Goal: Task Accomplishment & Management: Manage account settings

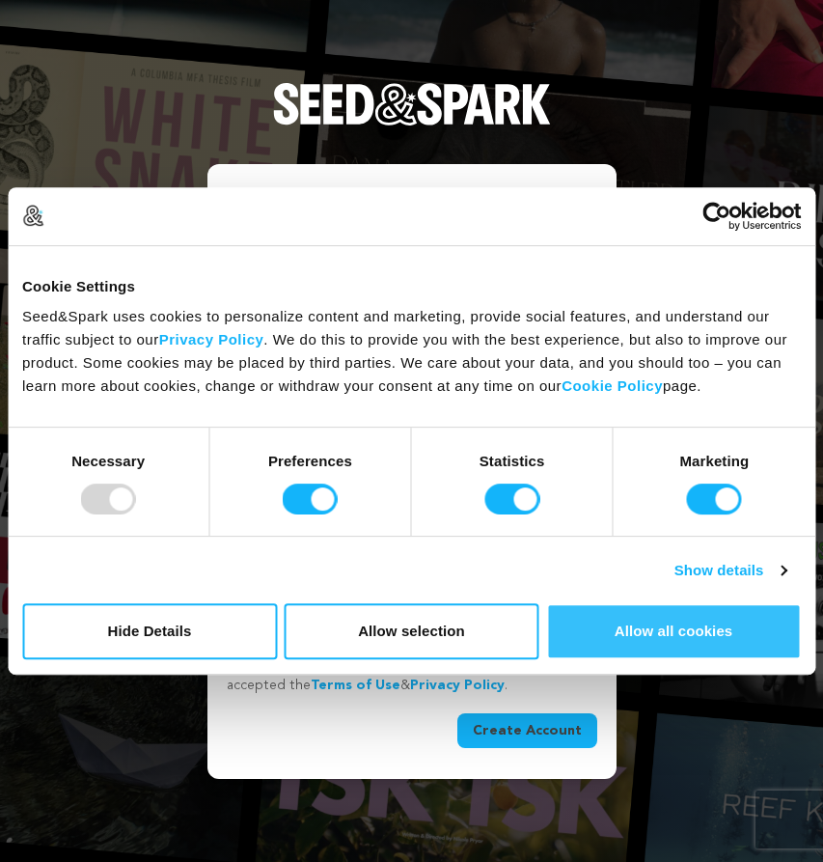
click at [623, 626] on button "Allow all cookies" at bounding box center [673, 631] width 255 height 56
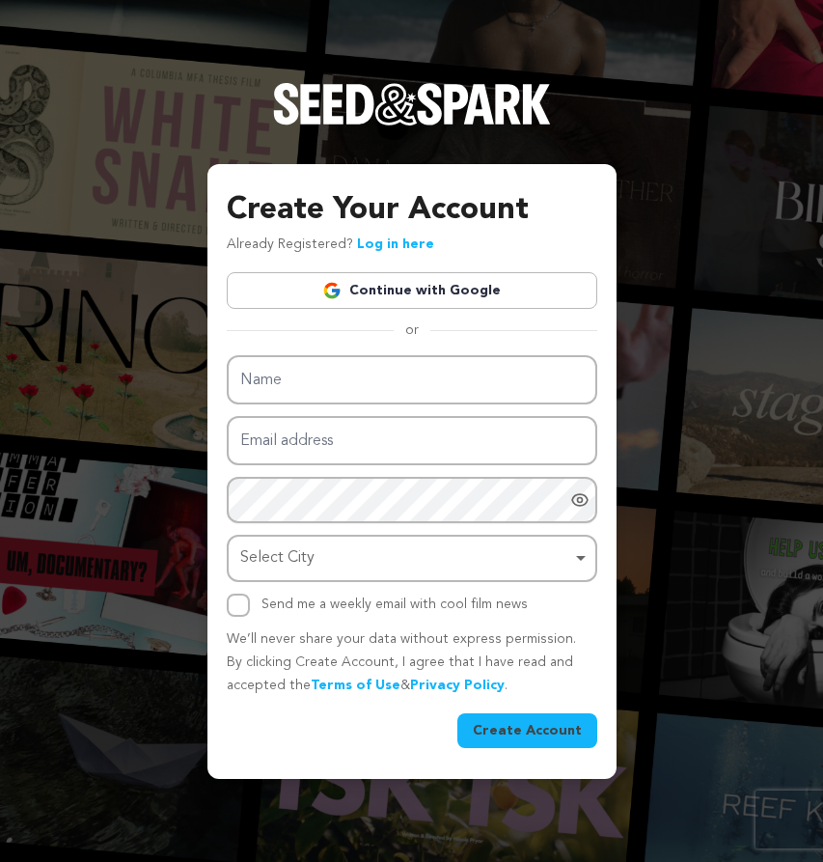
click at [488, 294] on link "Continue with Google" at bounding box center [412, 290] width 371 height 37
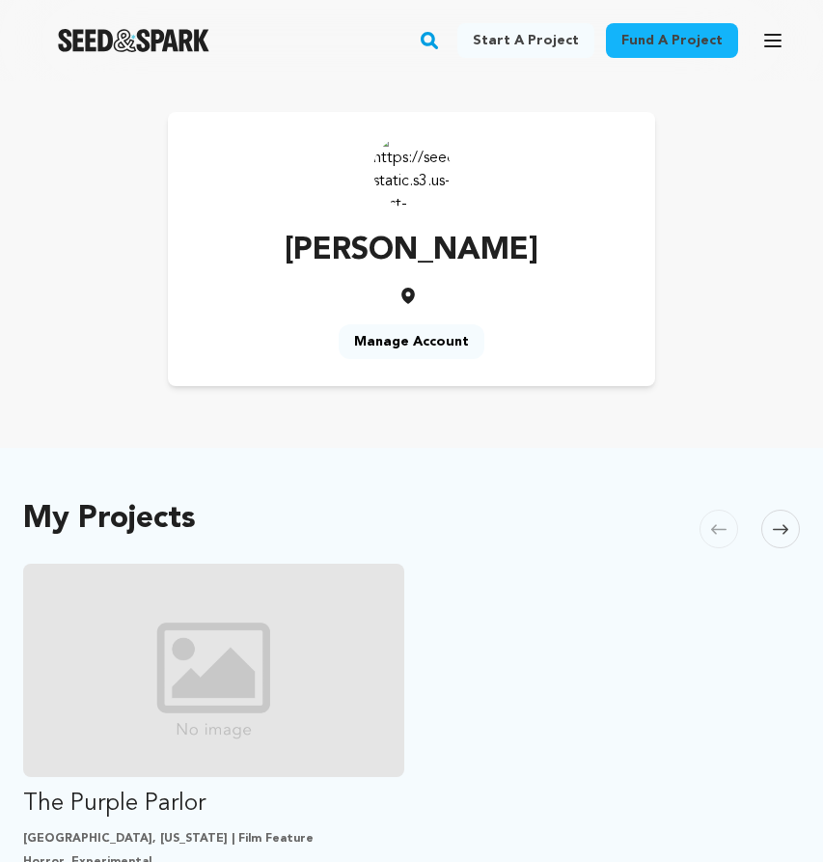
click at [433, 344] on link "Manage Account" at bounding box center [412, 341] width 146 height 35
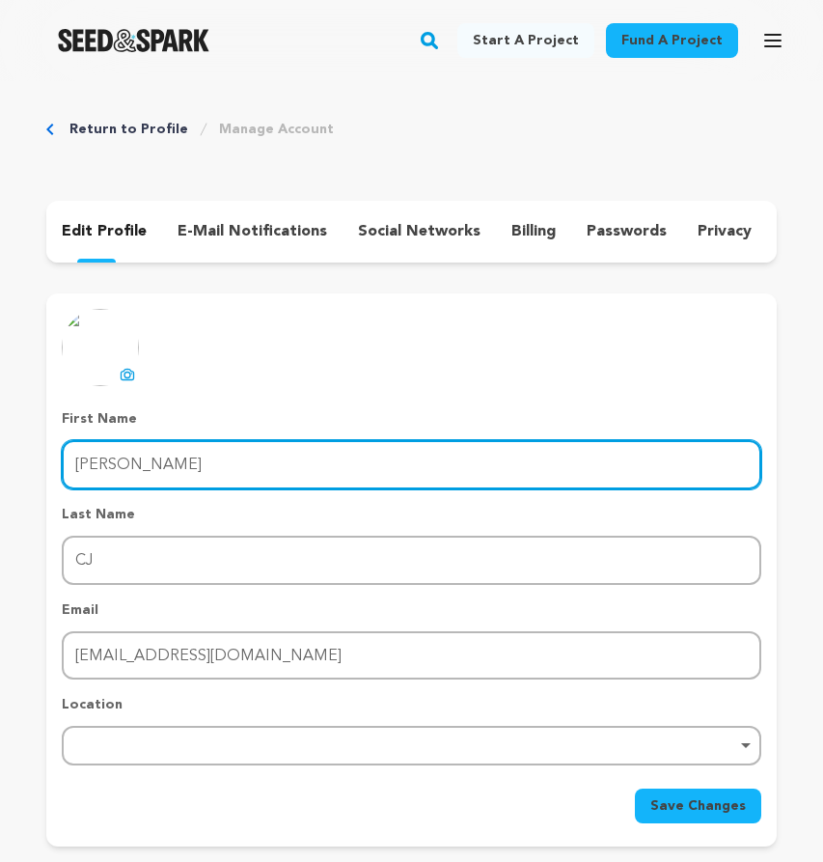
drag, startPoint x: 174, startPoint y: 461, endPoint x: 31, endPoint y: 462, distance: 142.9
click at [31, 462] on div "Return to Profile Manage Account edit profile e-mail notifications social netwo…" at bounding box center [411, 487] width 823 height 812
type input "Cj"
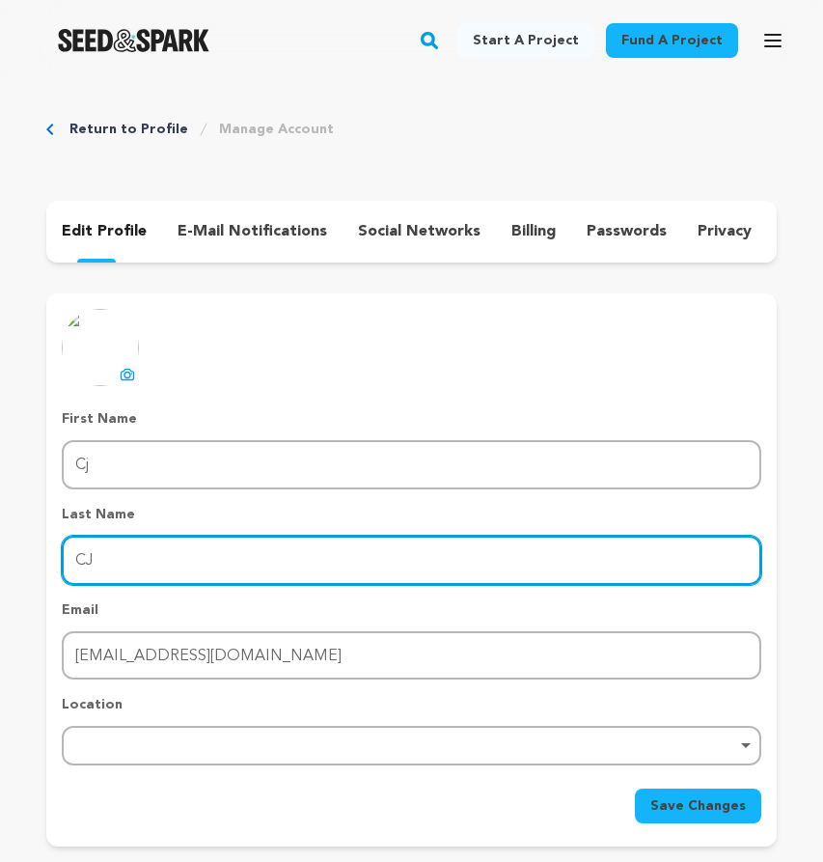
click at [110, 554] on input "CJ" at bounding box center [412, 560] width 700 height 49
type input "C"
type input "Jackson"
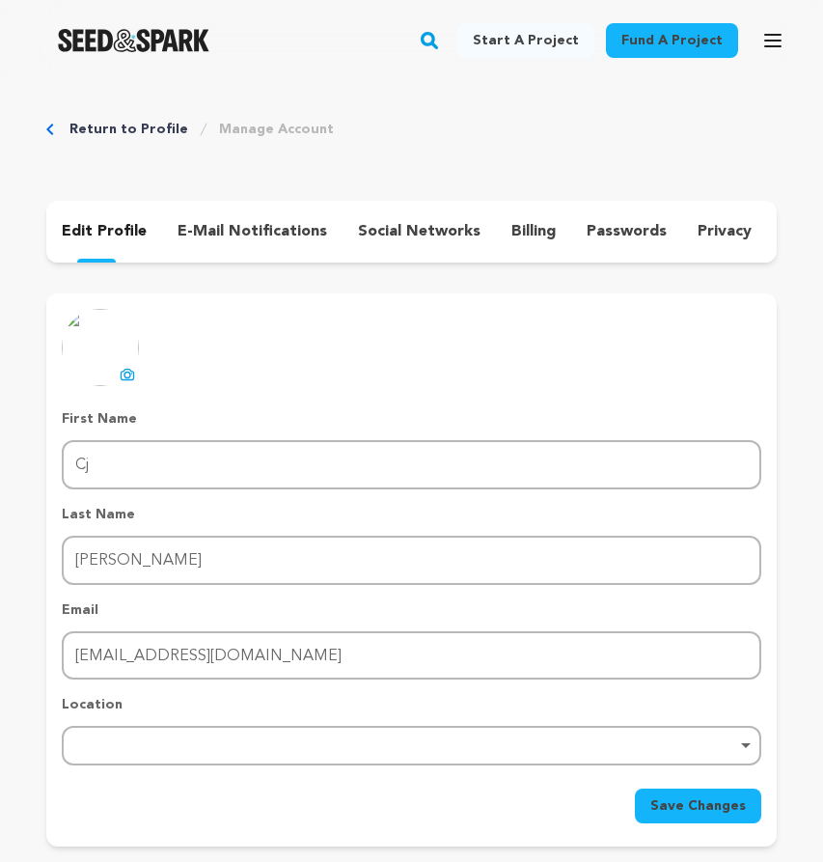
click at [111, 810] on div "Save Changes" at bounding box center [412, 806] width 700 height 35
click at [122, 377] on icon at bounding box center [127, 374] width 15 height 15
click at [703, 800] on span "Save Changes" at bounding box center [699, 805] width 96 height 19
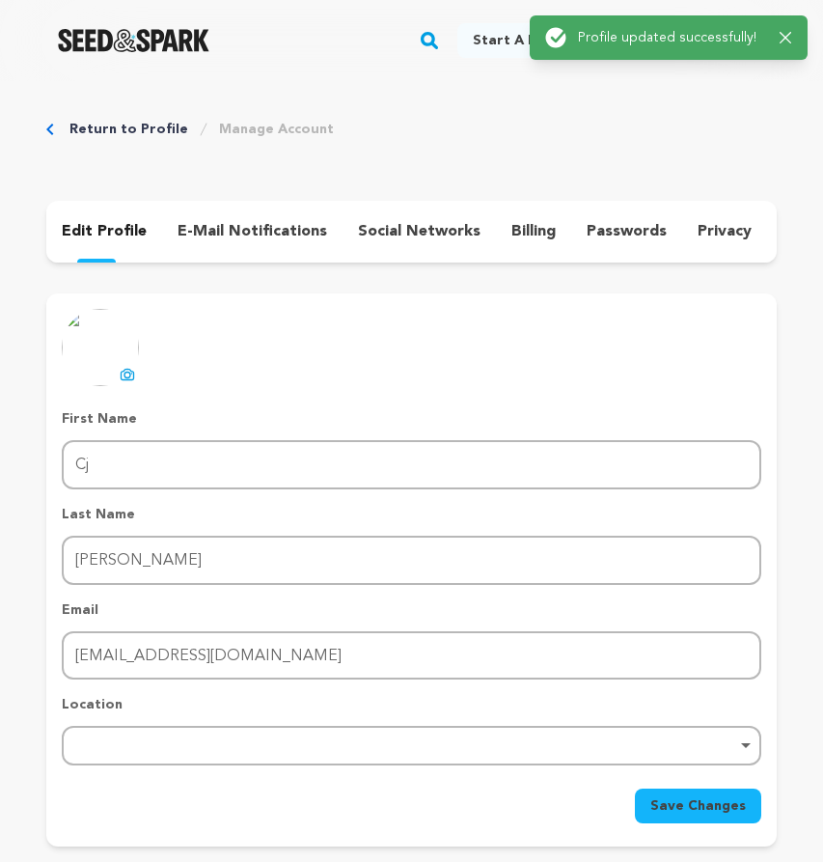
click at [92, 332] on img at bounding box center [100, 347] width 77 height 77
click at [208, 218] on div "e-mail notifications" at bounding box center [252, 231] width 181 height 31
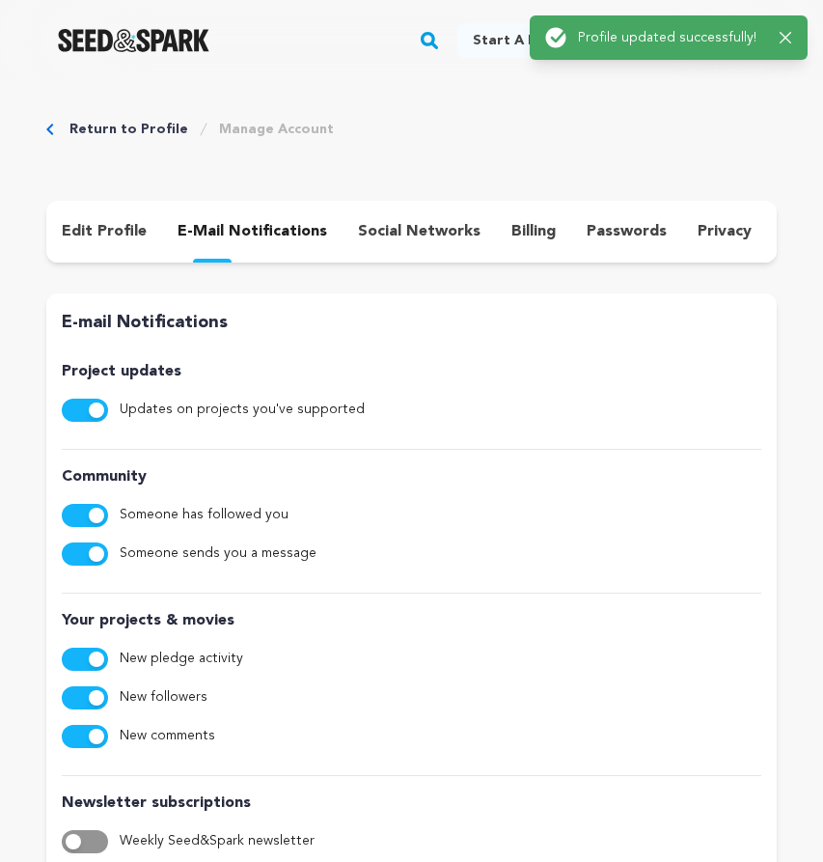
click at [441, 246] on div "social networks" at bounding box center [419, 231] width 153 height 31
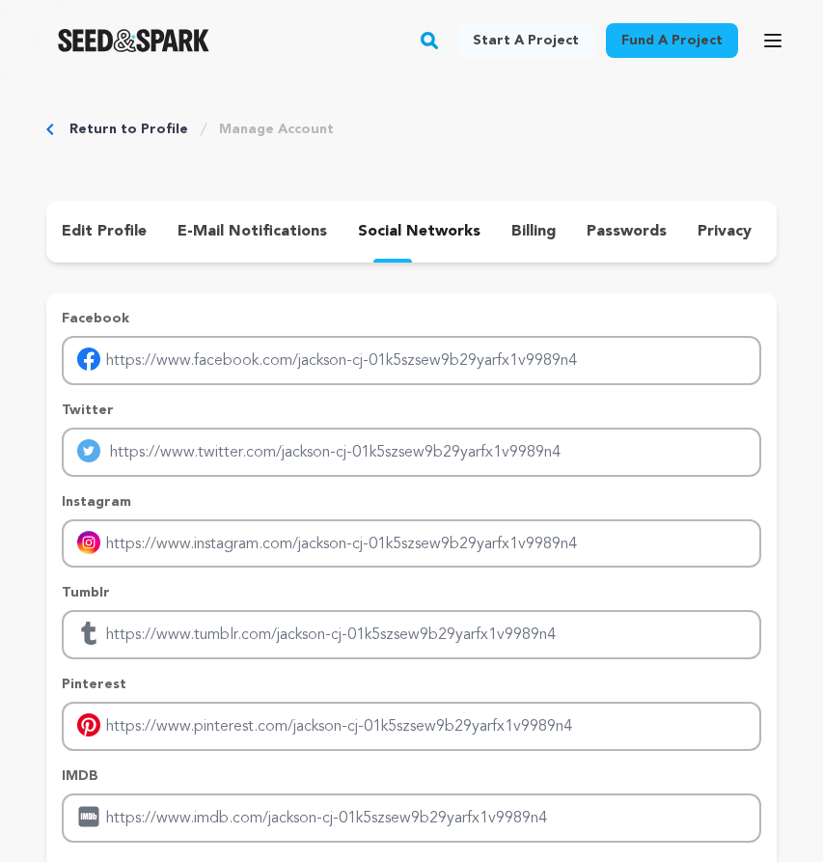
click at [96, 232] on p "edit profile" at bounding box center [104, 231] width 85 height 23
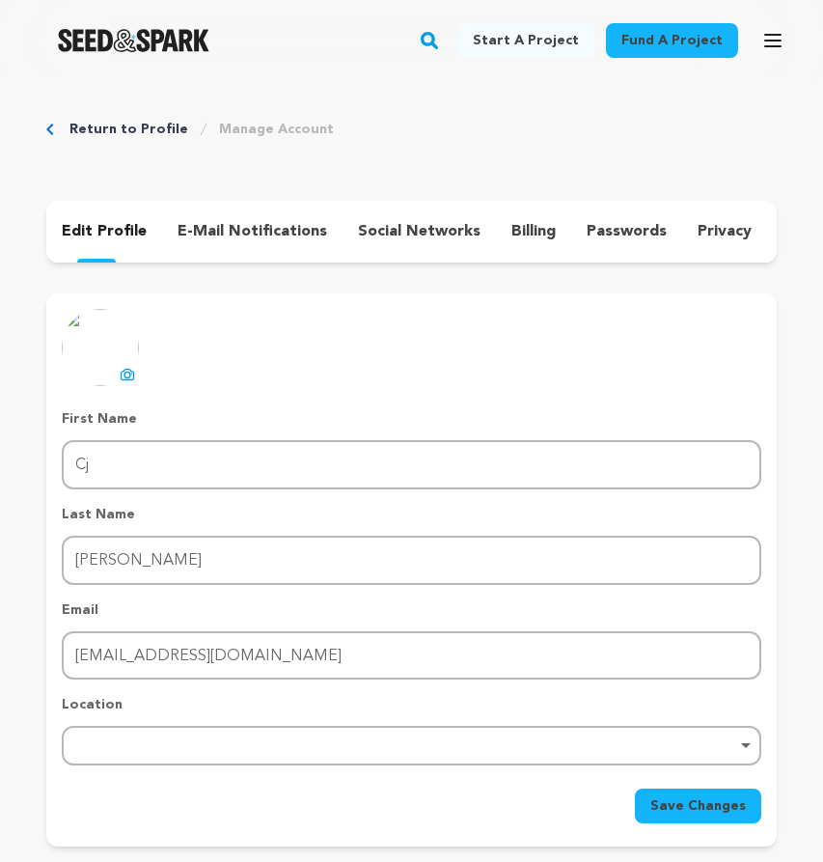
click at [108, 126] on link "Return to Profile" at bounding box center [128, 129] width 119 height 19
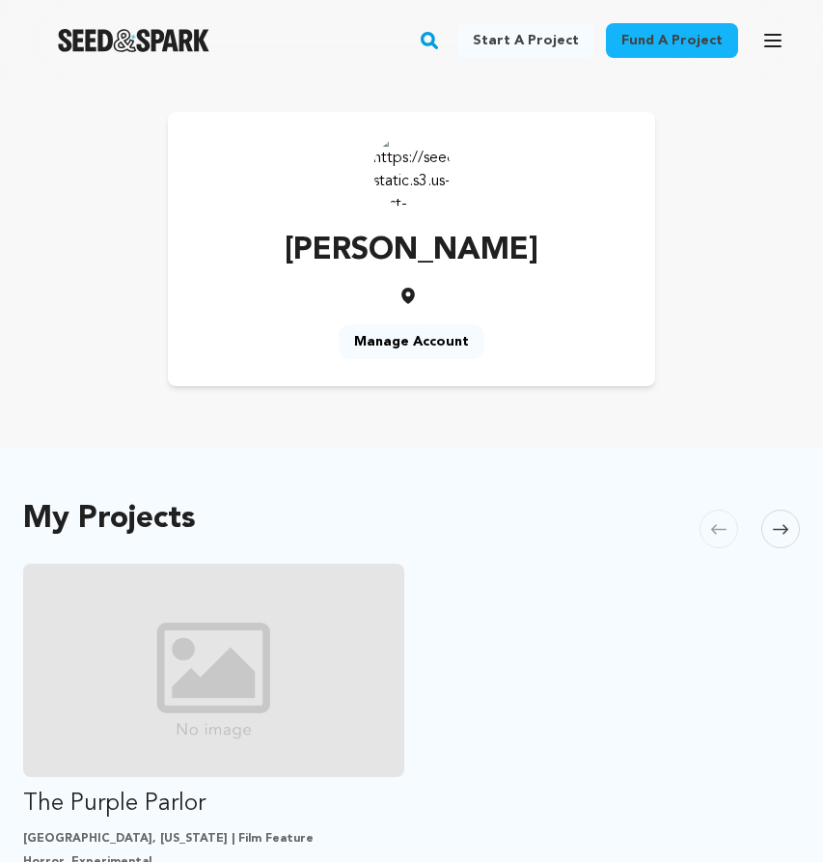
click at [410, 347] on link "Manage Account" at bounding box center [412, 341] width 146 height 35
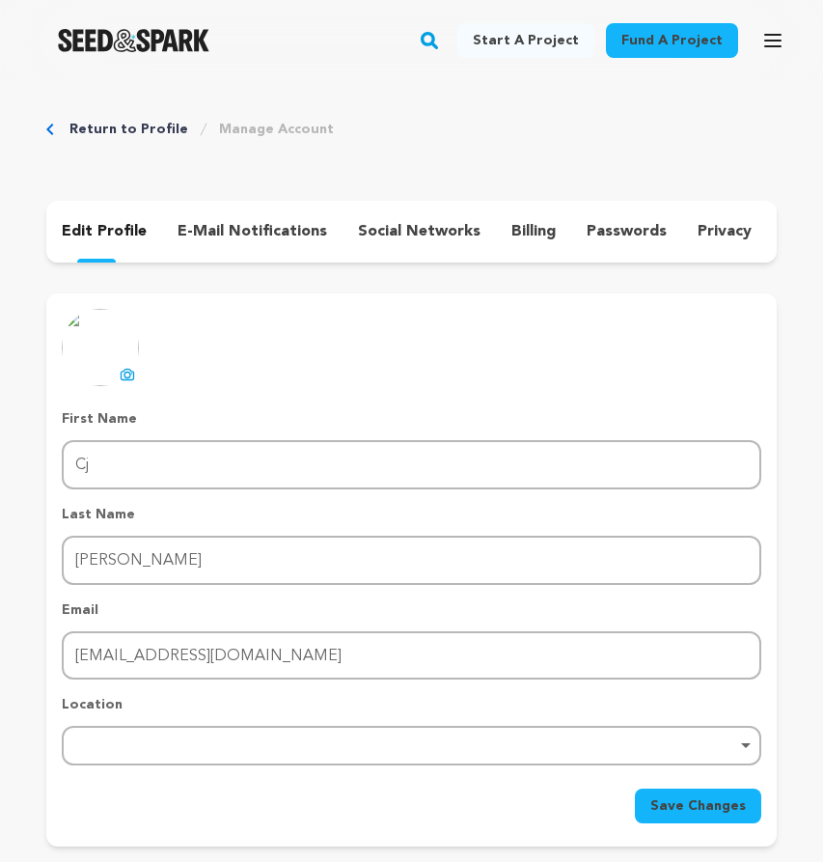
click at [97, 357] on img at bounding box center [100, 347] width 77 height 77
click at [118, 369] on button "uploading spinner upload profile image" at bounding box center [127, 374] width 23 height 23
click at [679, 795] on button "Save Changes" at bounding box center [698, 806] width 126 height 35
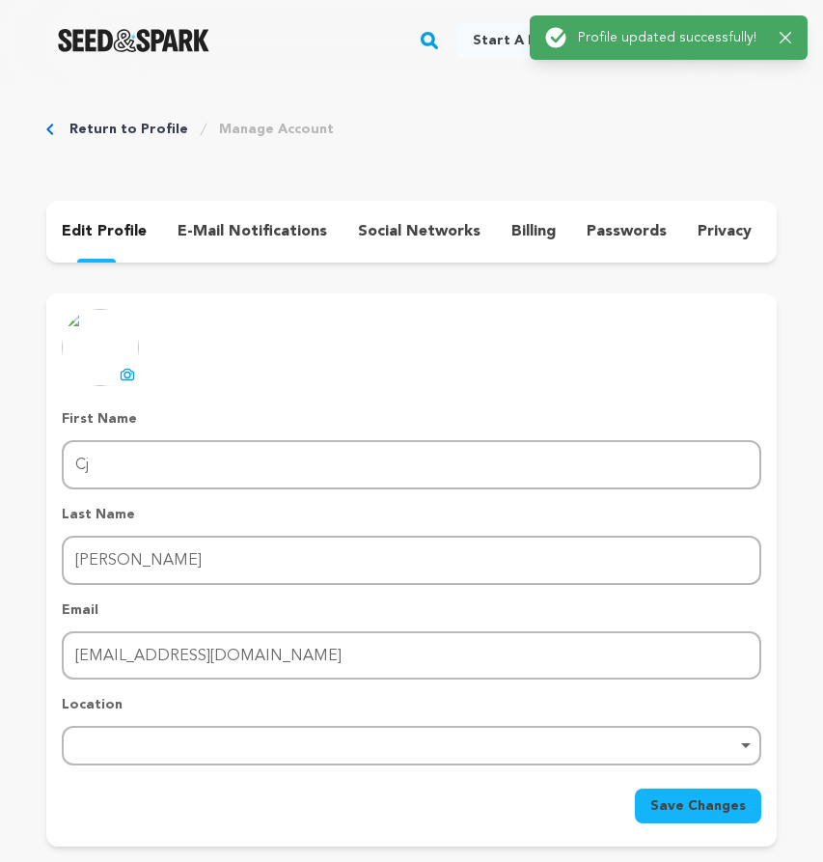
click at [113, 127] on link "Return to Profile" at bounding box center [128, 129] width 119 height 19
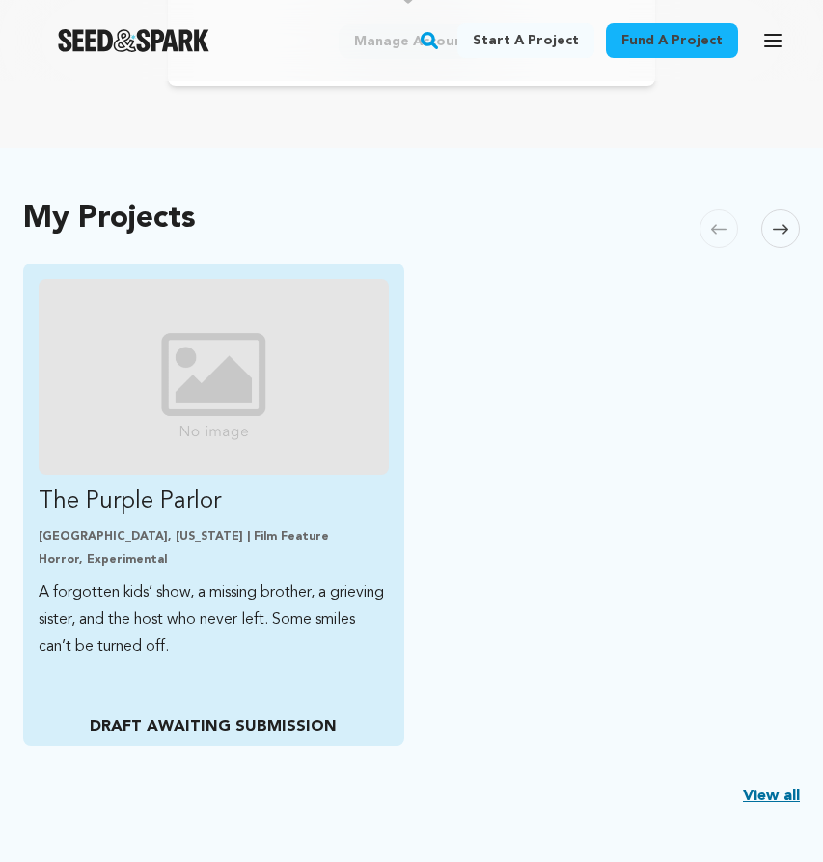
scroll to position [309, 0]
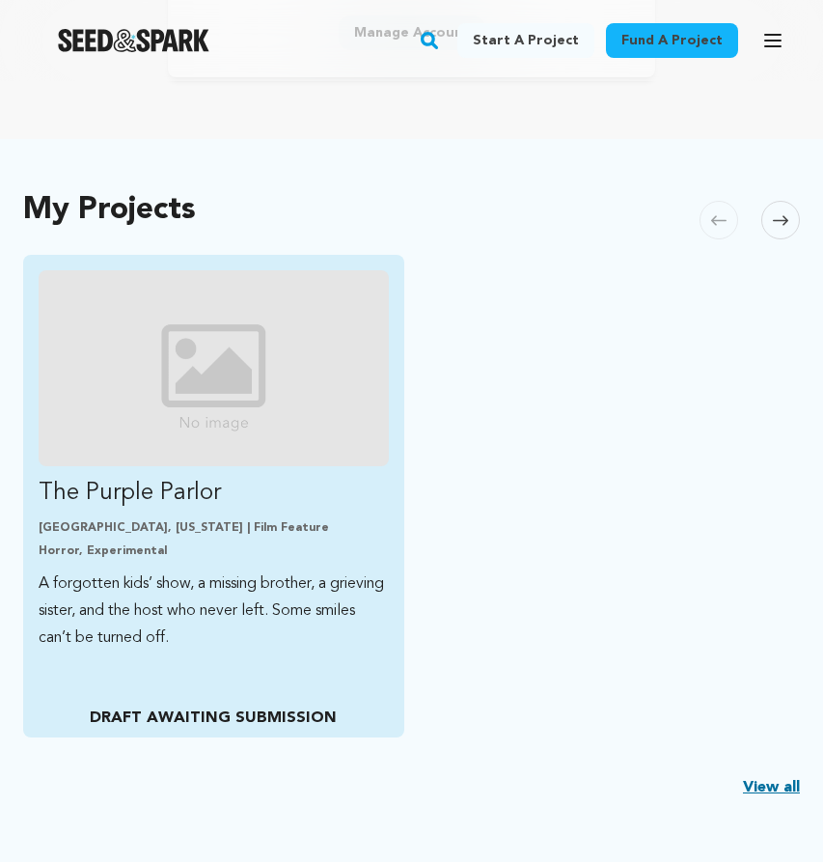
click at [280, 526] on p "[GEOGRAPHIC_DATA], [US_STATE] | Film Feature" at bounding box center [214, 527] width 350 height 15
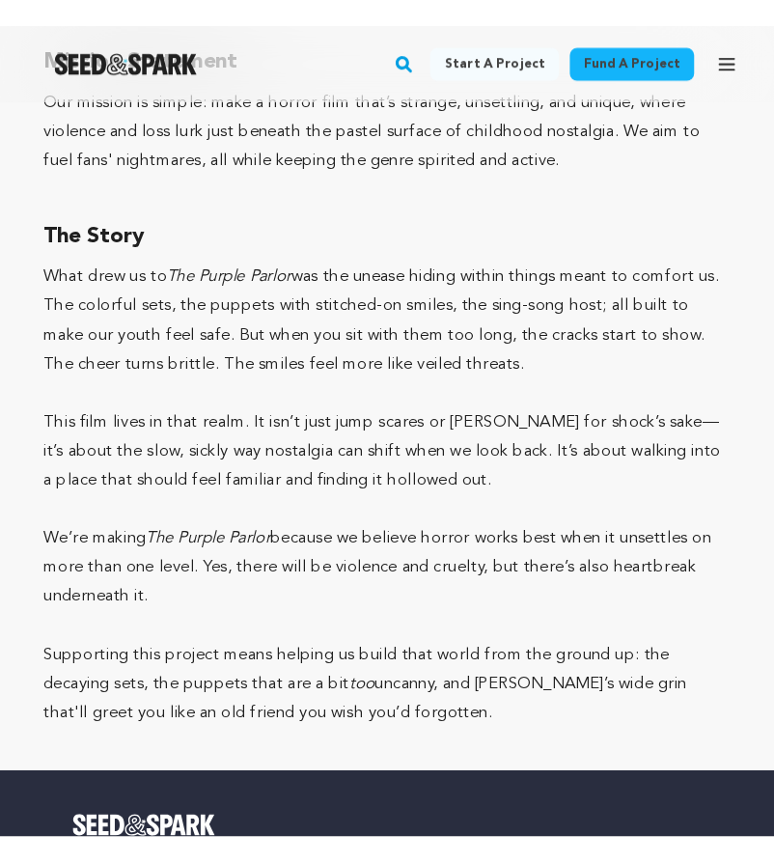
scroll to position [1378, 0]
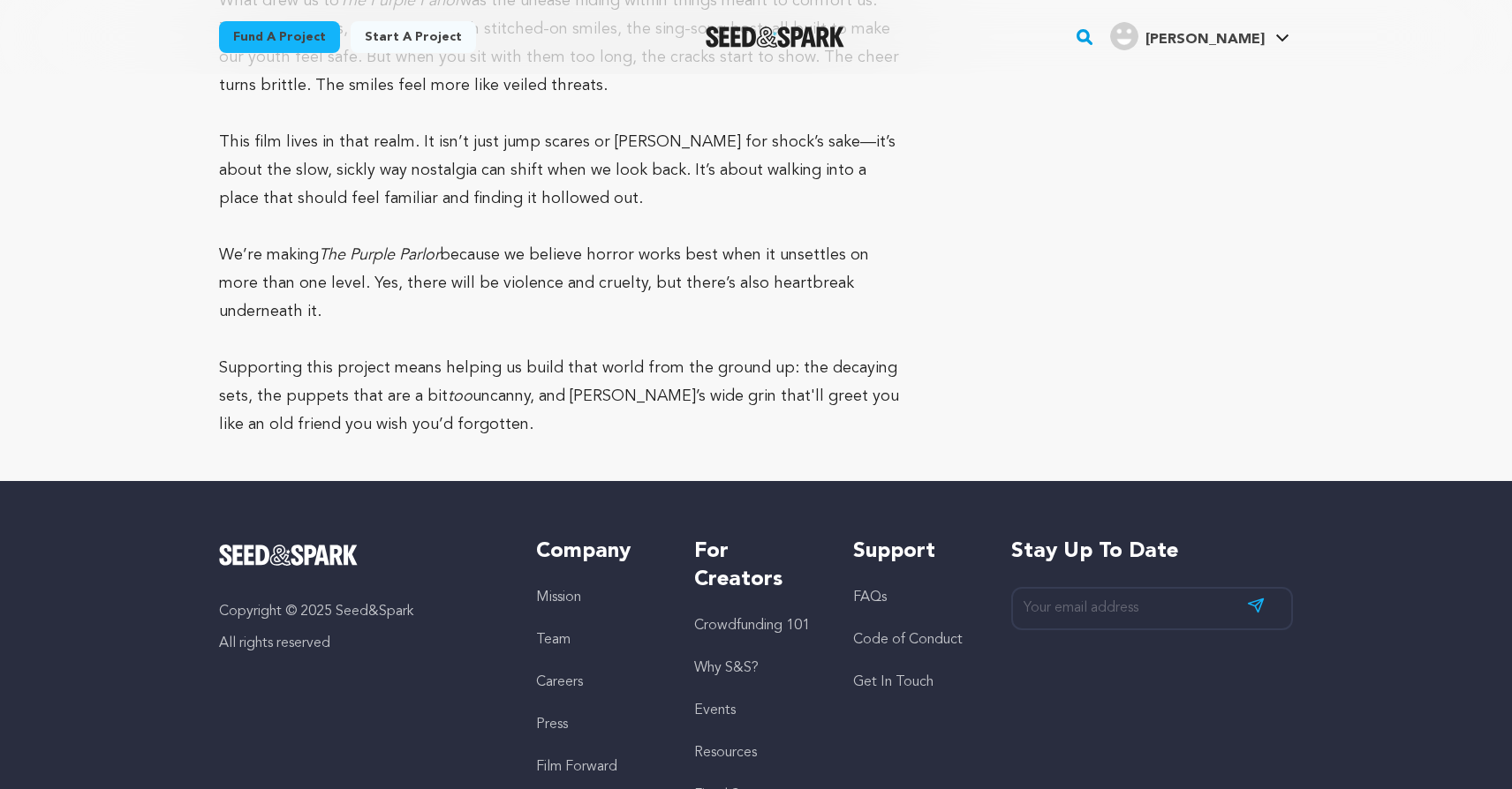
click at [752, 16] on div "Fund a project Start a project Search" at bounding box center [756, 37] width 1512 height 74
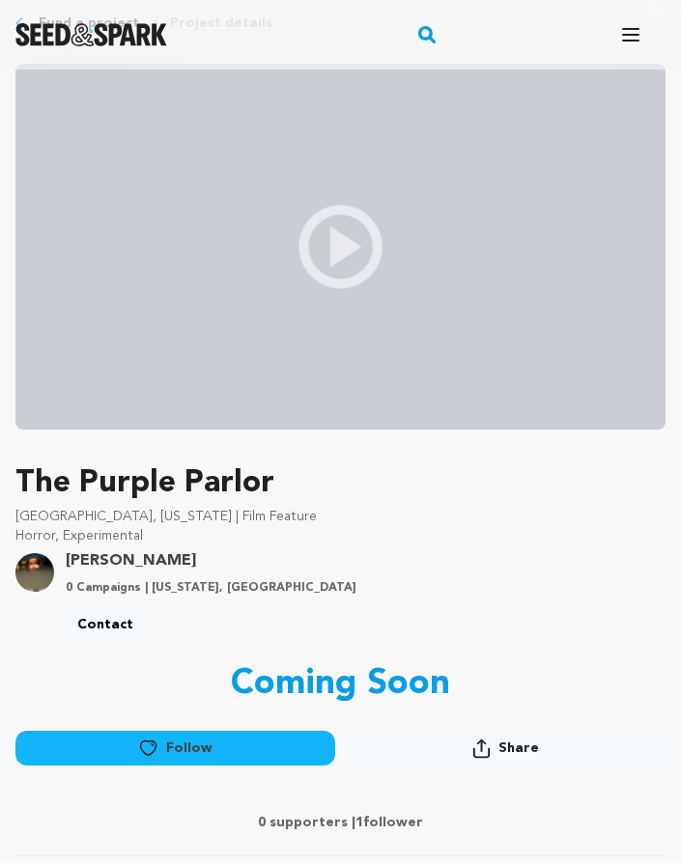
scroll to position [0, 0]
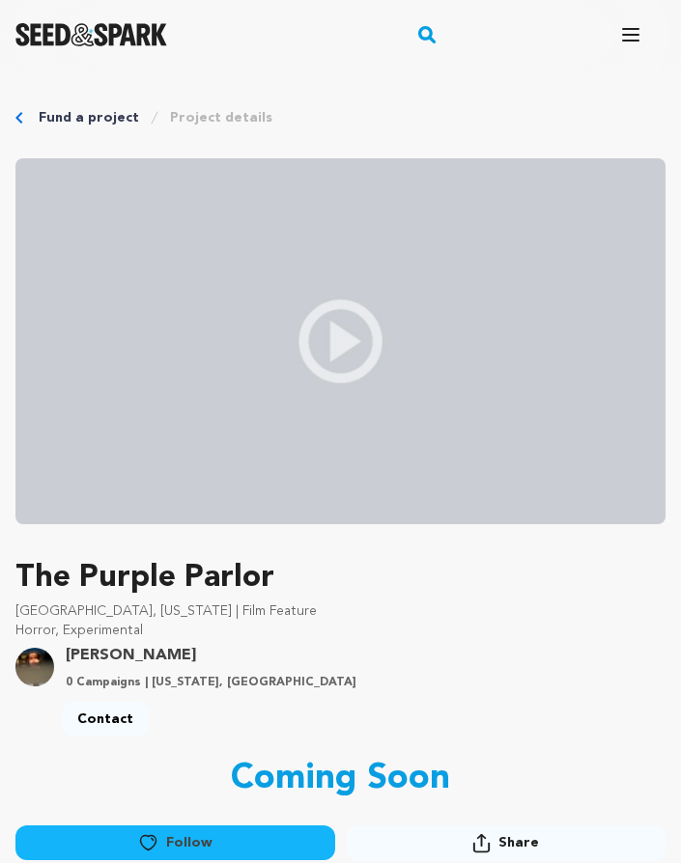
click at [82, 112] on link "Fund a project" at bounding box center [89, 117] width 100 height 19
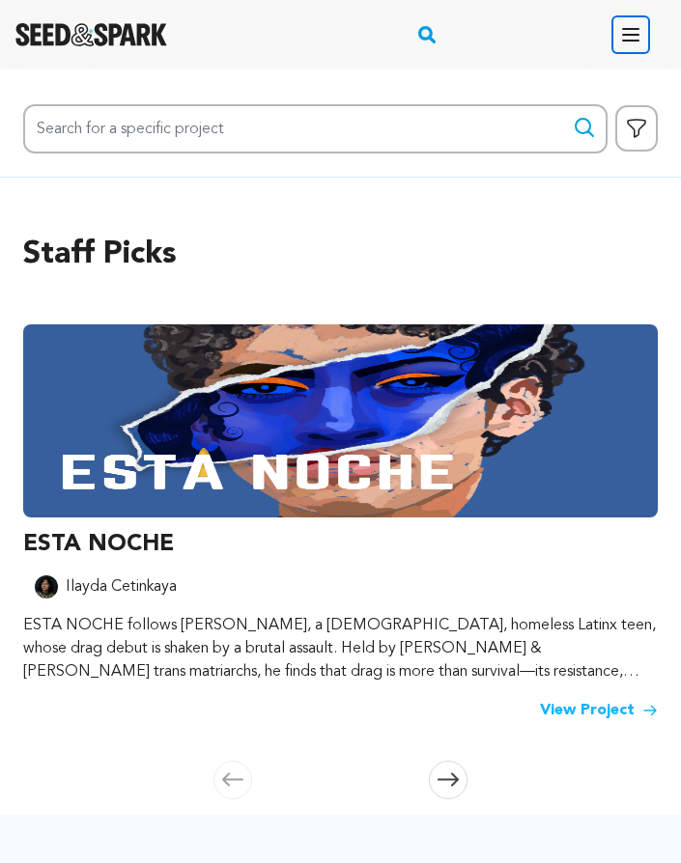
click at [648, 28] on button "Open main menu" at bounding box center [630, 34] width 39 height 39
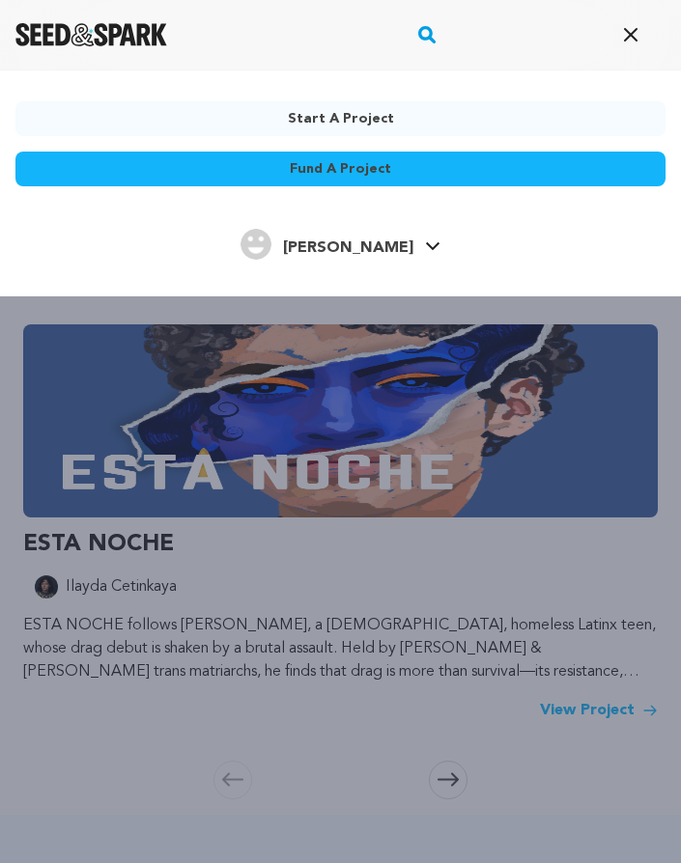
click at [322, 239] on div "[PERSON_NAME]" at bounding box center [326, 244] width 173 height 31
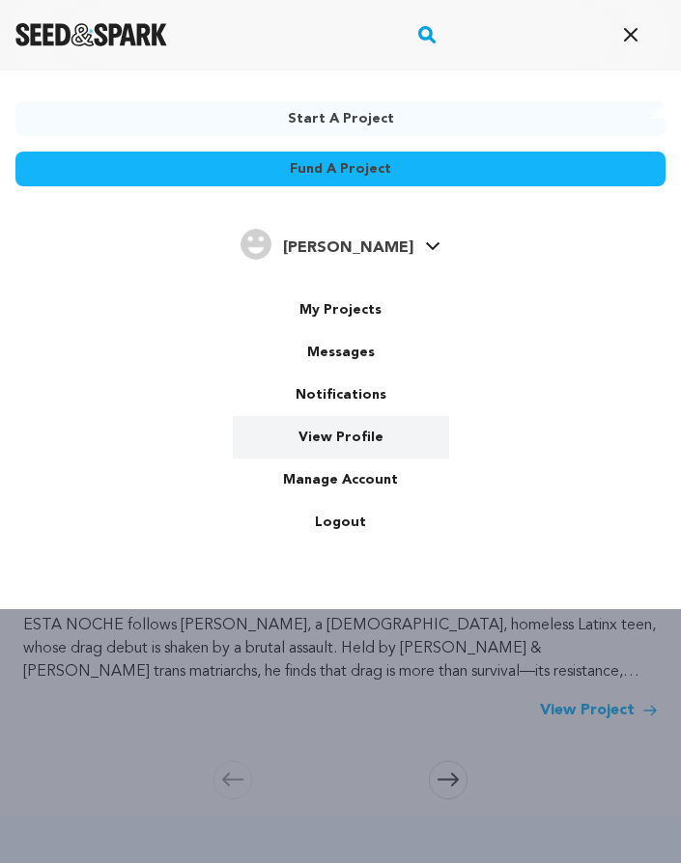
click at [346, 429] on link "View Profile" at bounding box center [341, 437] width 216 height 42
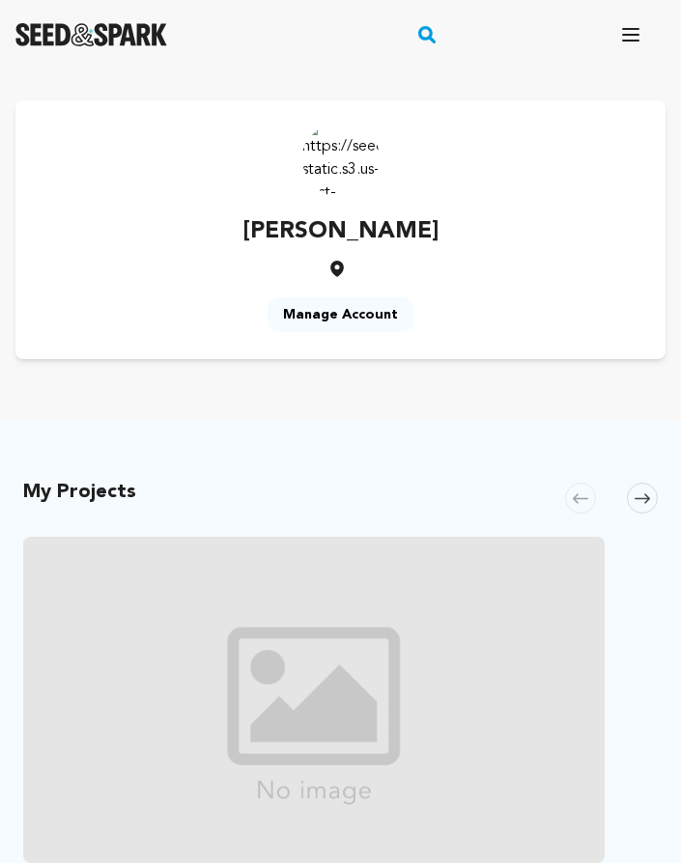
click at [354, 311] on link "Manage Account" at bounding box center [340, 314] width 146 height 35
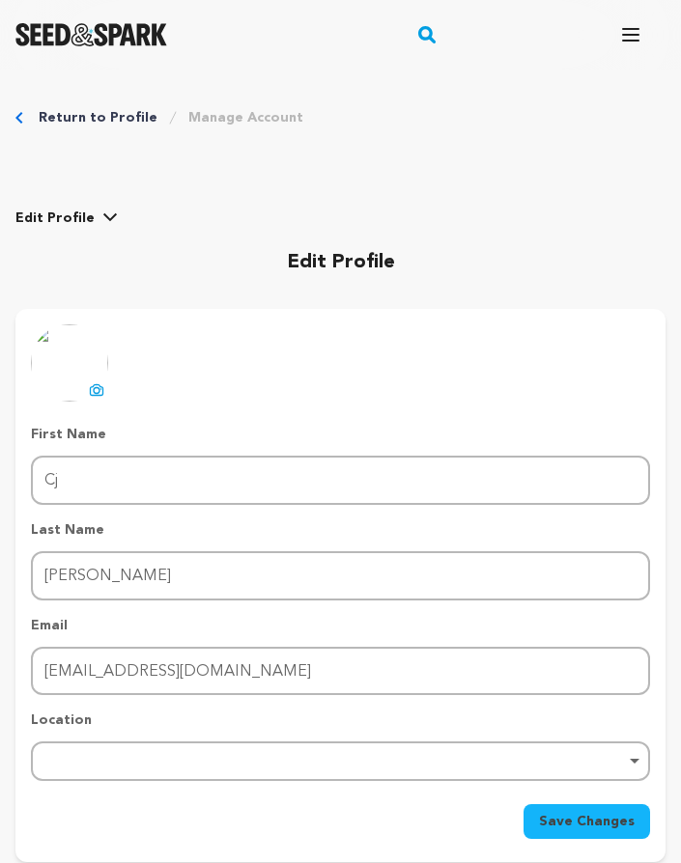
click at [72, 221] on span "Edit Profile" at bounding box center [54, 217] width 79 height 19
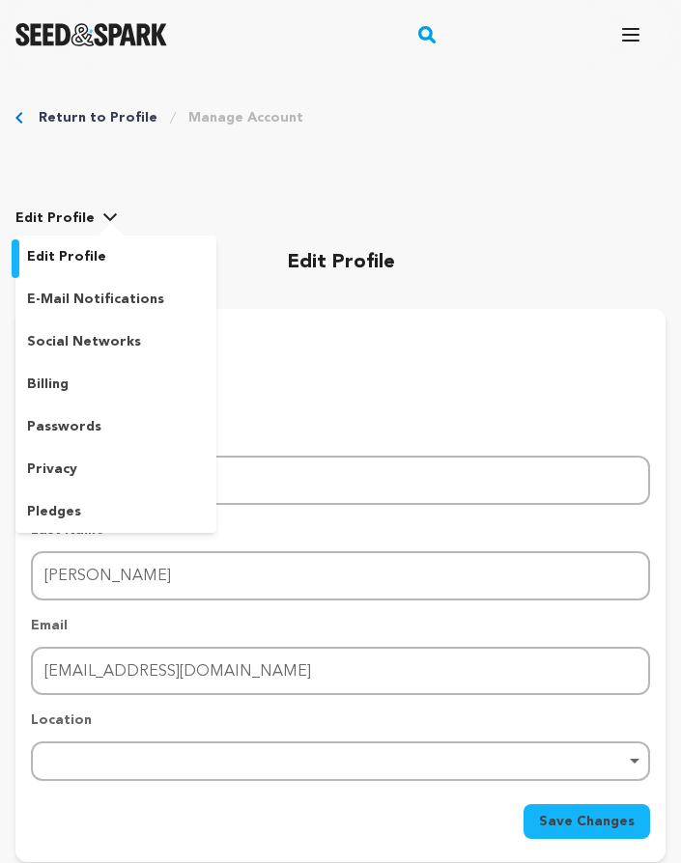
click at [256, 230] on div "edit profile e-mail notifications social networks billing passwords privacy ple…" at bounding box center [340, 233] width 650 height 89
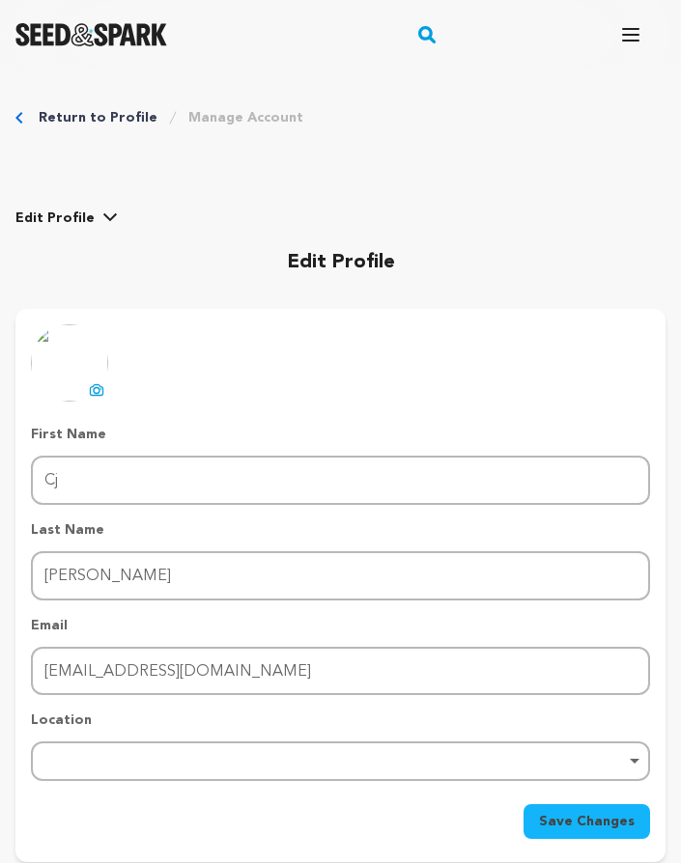
click at [89, 390] on icon at bounding box center [96, 389] width 15 height 15
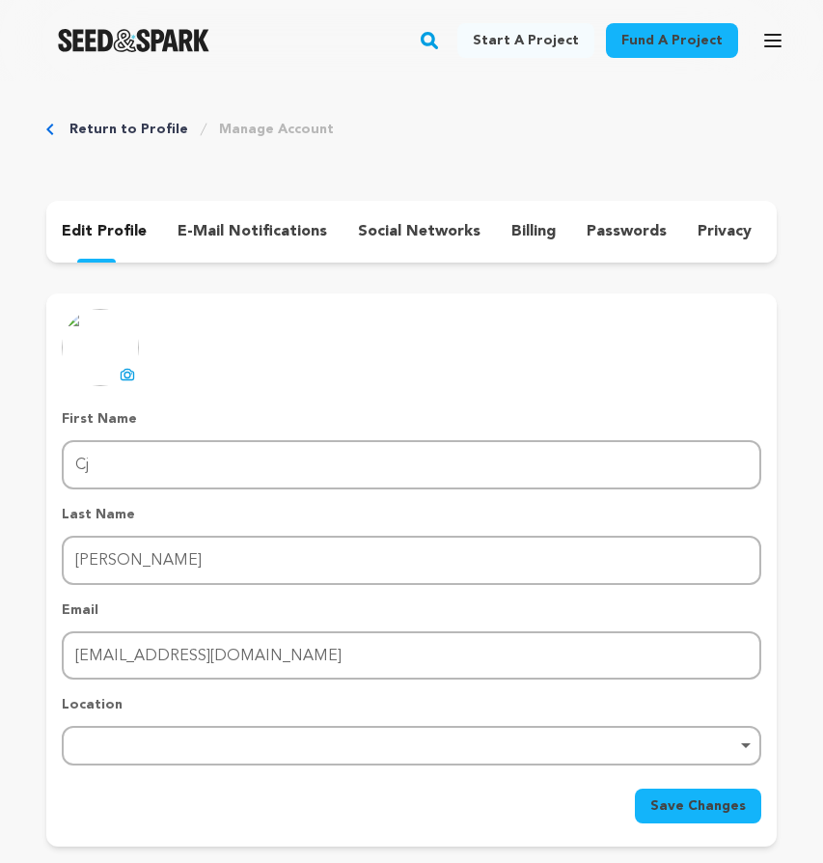
click at [123, 343] on img at bounding box center [100, 347] width 77 height 77
click at [125, 372] on icon at bounding box center [127, 374] width 15 height 15
click at [252, 212] on div "edit profile e-mail notifications social networks billing passwords privacy ple…" at bounding box center [411, 232] width 731 height 62
click at [252, 229] on p "e-mail notifications" at bounding box center [253, 231] width 150 height 23
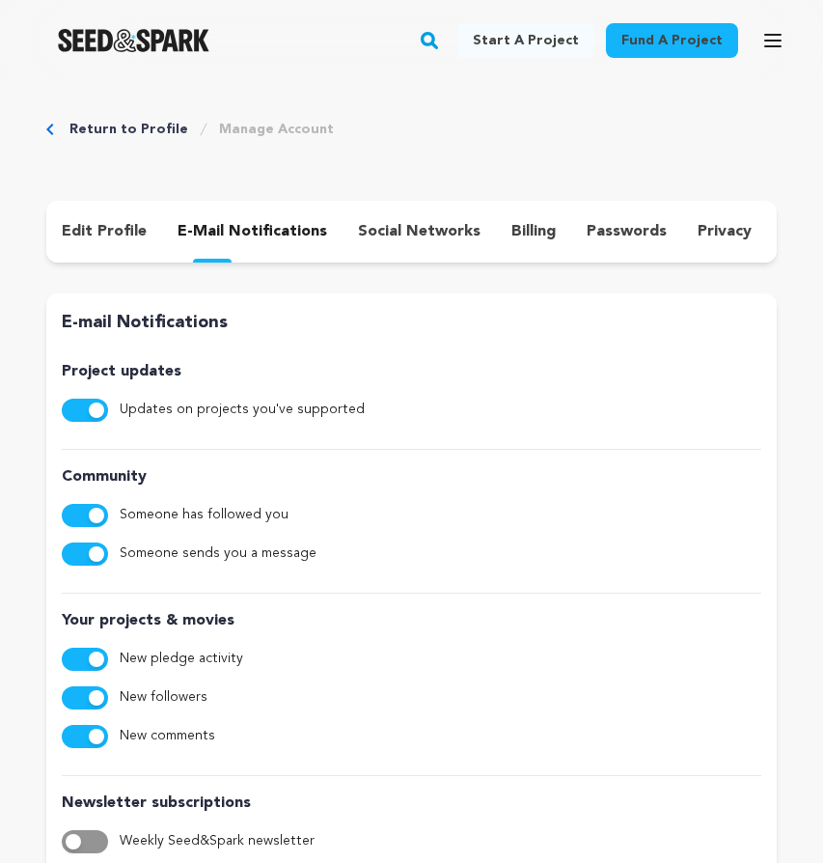
click at [389, 230] on p "social networks" at bounding box center [419, 231] width 123 height 23
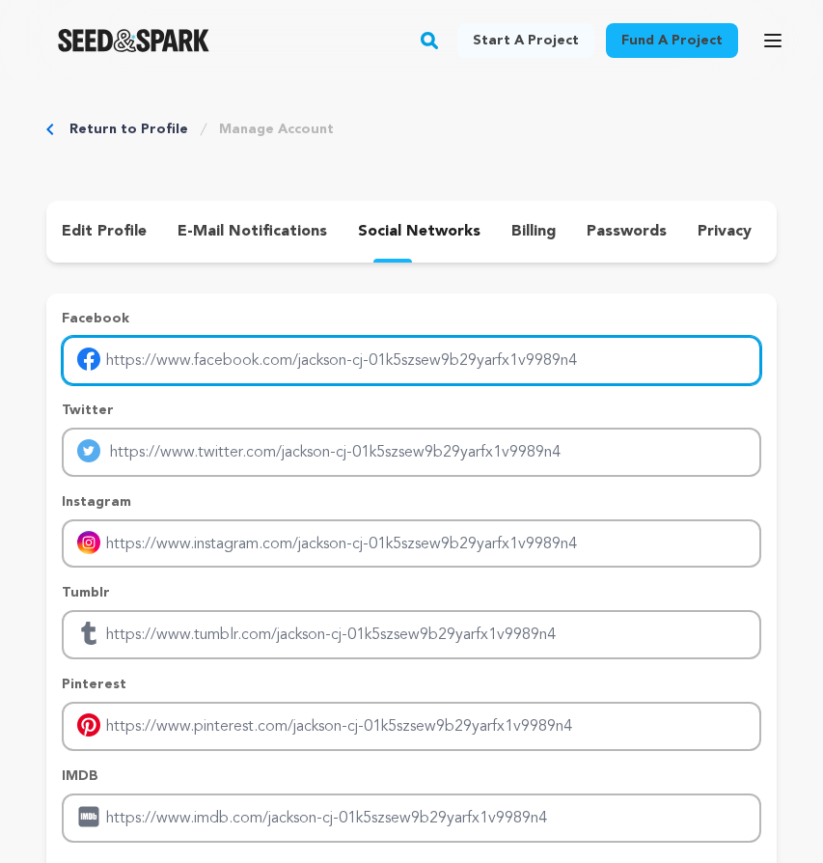
drag, startPoint x: 633, startPoint y: 363, endPoint x: 552, endPoint y: 353, distance: 81.7
click at [552, 353] on input "Enter facebook profile link" at bounding box center [412, 360] width 700 height 49
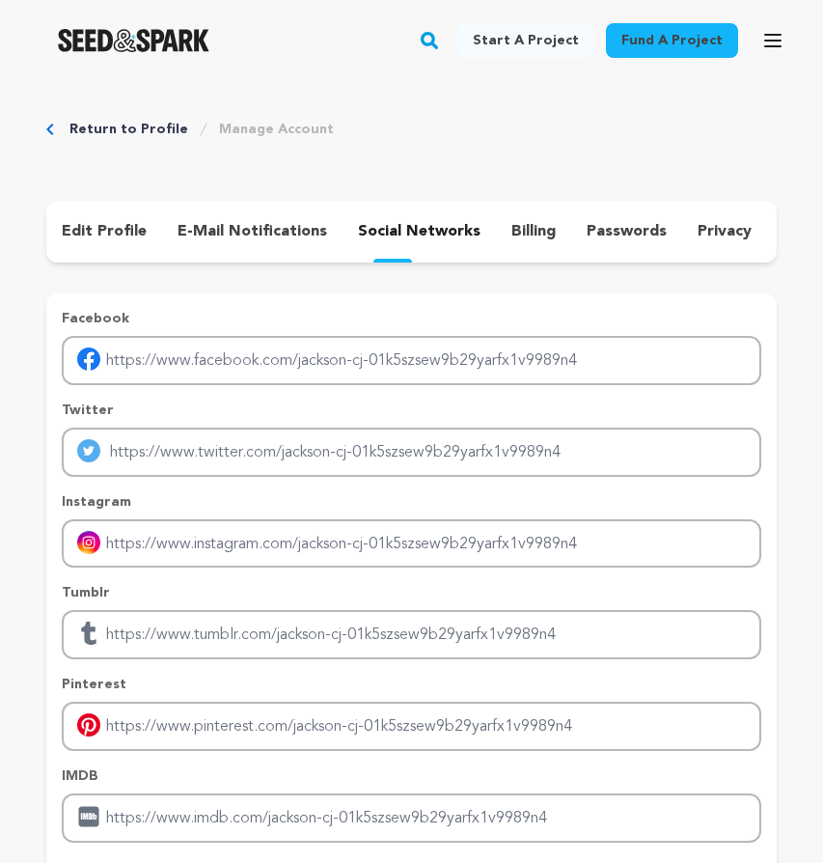
click at [546, 231] on div "billing" at bounding box center [533, 231] width 75 height 31
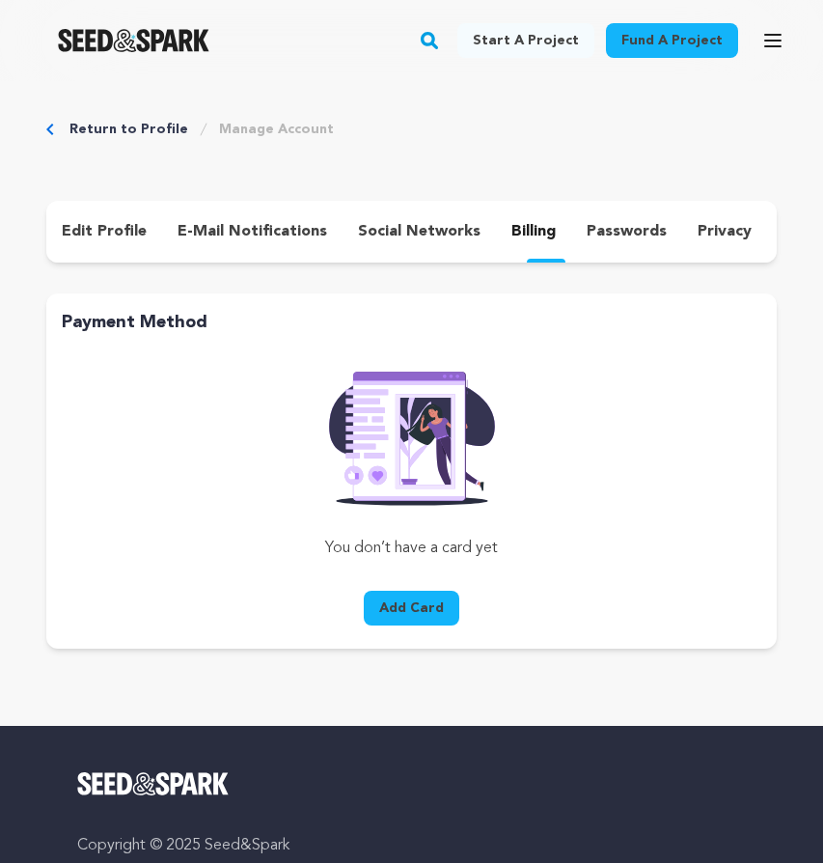
click at [591, 233] on p "passwords" at bounding box center [627, 231] width 80 height 23
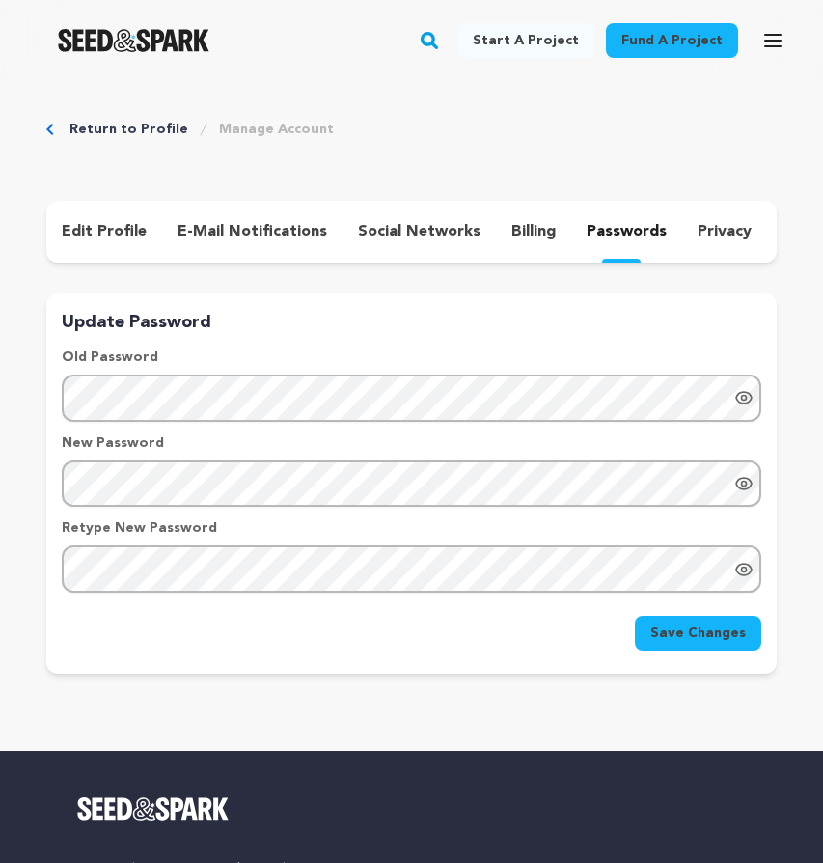
click at [680, 236] on p "privacy" at bounding box center [725, 231] width 54 height 23
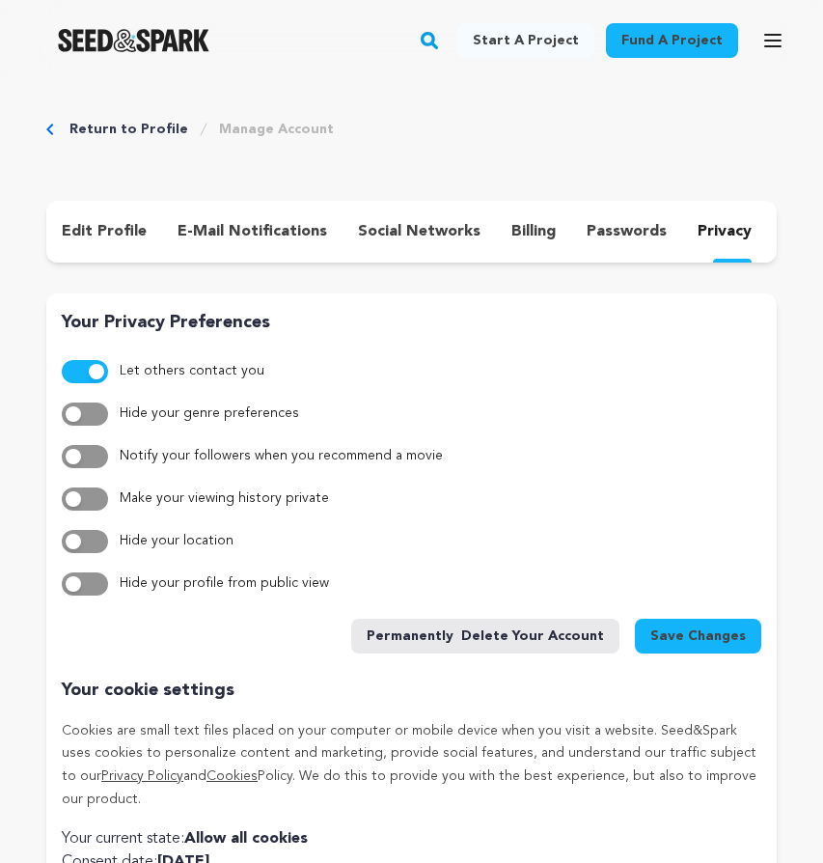
scroll to position [0, 63]
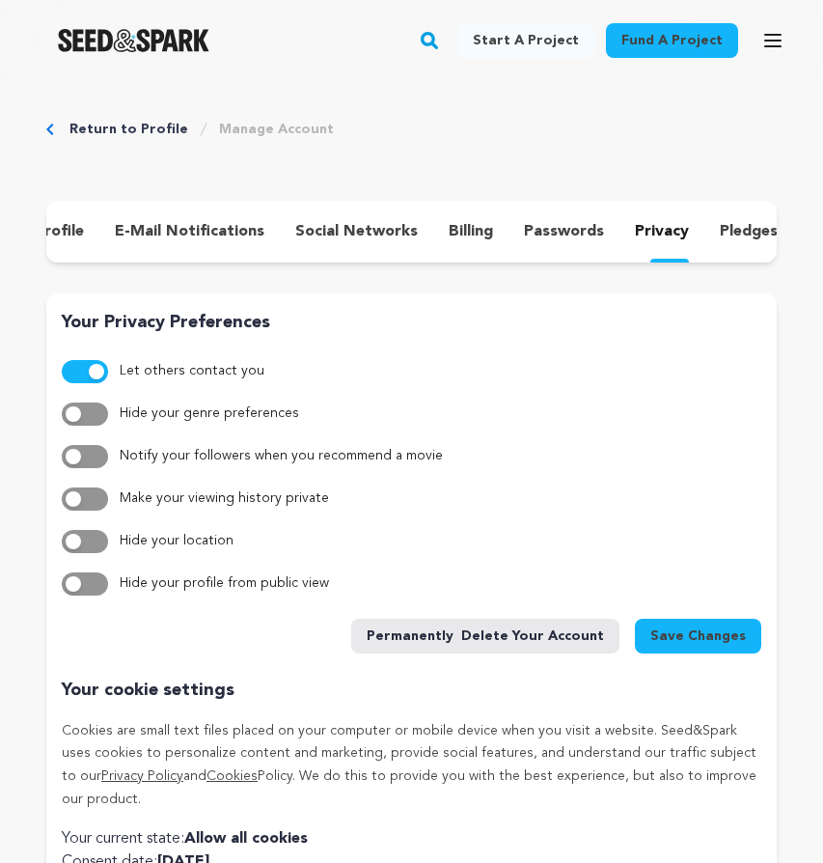
click at [680, 237] on p "pledges" at bounding box center [749, 231] width 58 height 23
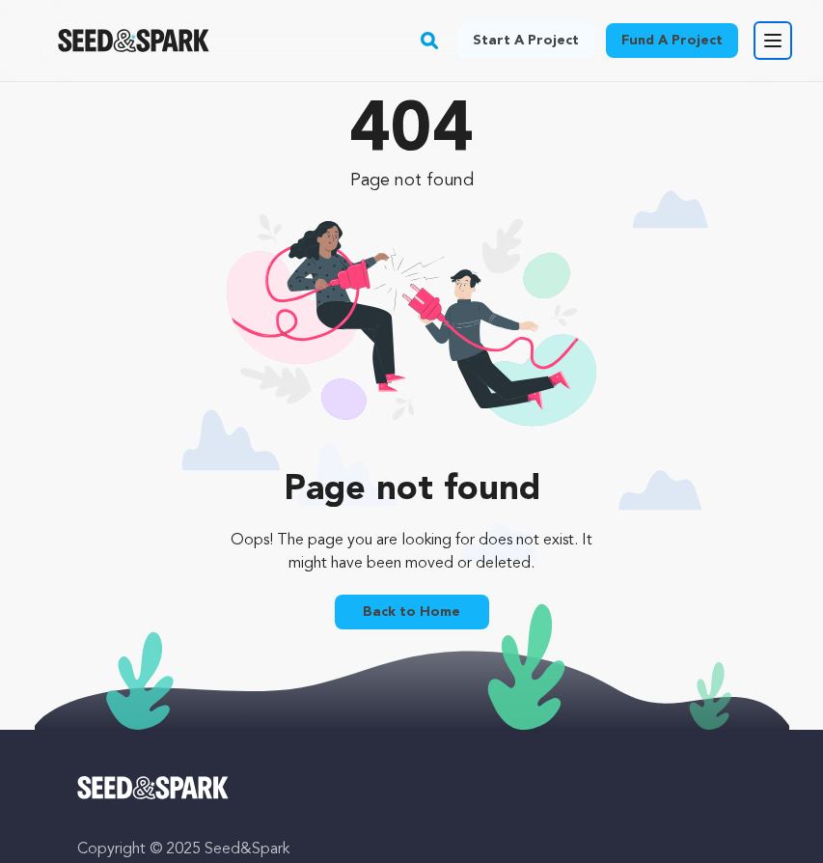
click at [772, 47] on icon "button" at bounding box center [773, 40] width 23 height 23
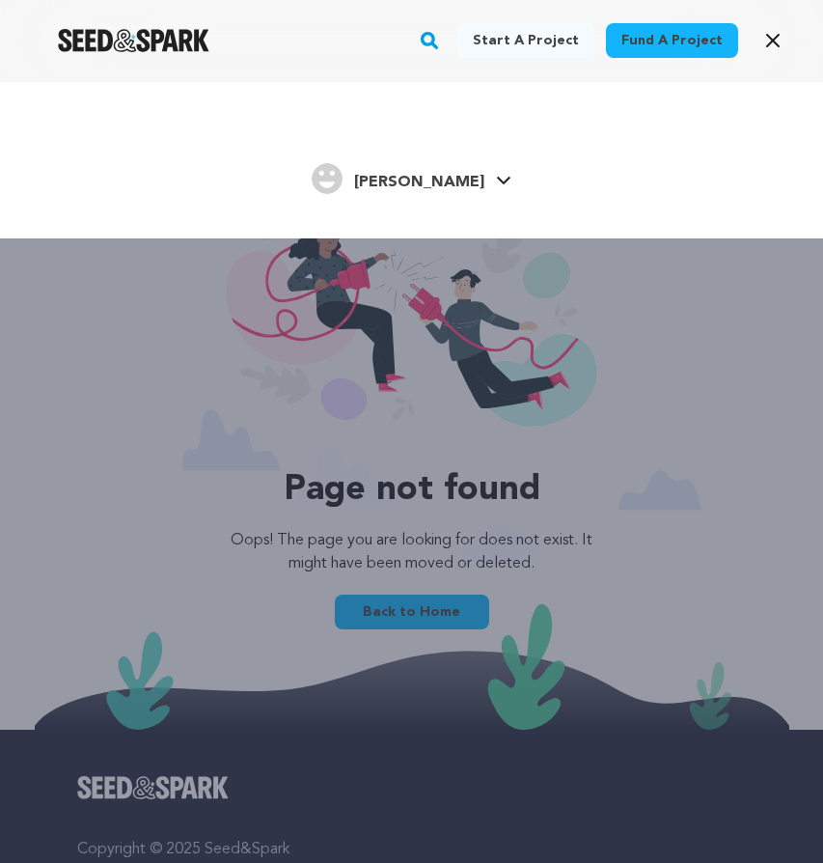
click at [401, 188] on div "[PERSON_NAME]" at bounding box center [398, 178] width 173 height 31
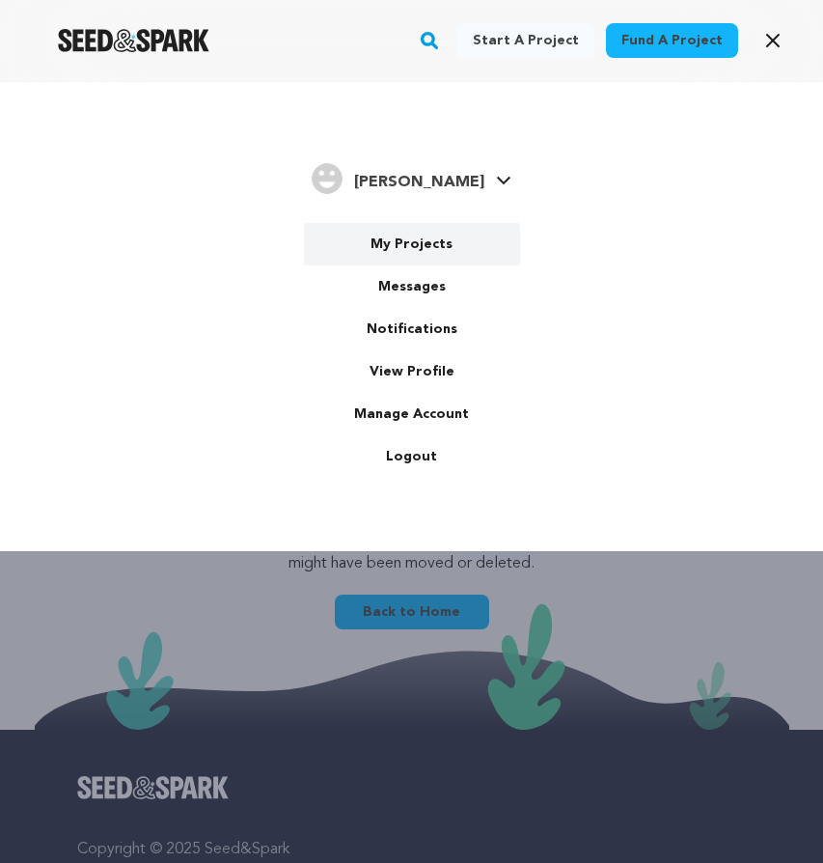
click at [413, 240] on link "My Projects" at bounding box center [412, 244] width 216 height 42
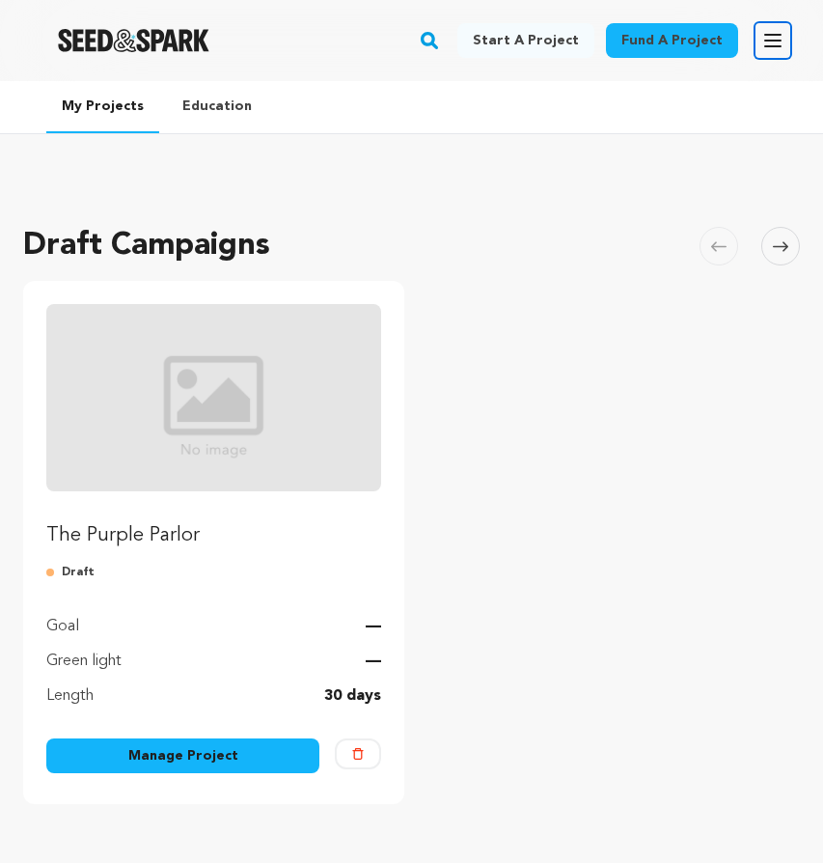
click at [768, 57] on button "Open main menu" at bounding box center [773, 40] width 39 height 39
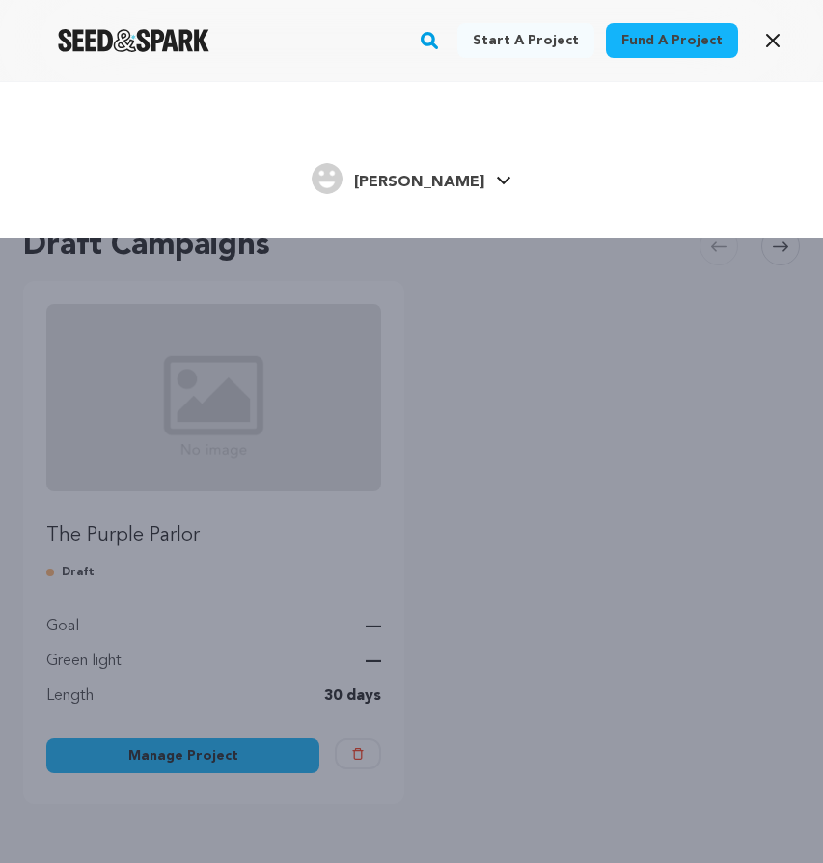
click at [457, 187] on link "[PERSON_NAME] [PERSON_NAME]" at bounding box center [412, 176] width 200 height 35
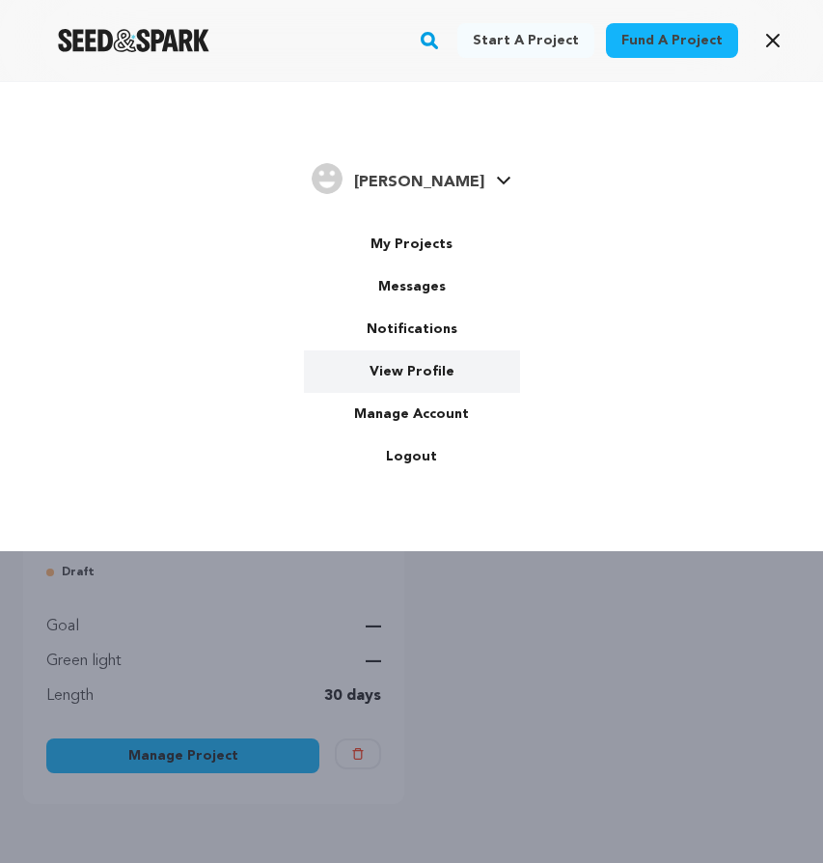
click at [409, 353] on link "View Profile" at bounding box center [412, 371] width 216 height 42
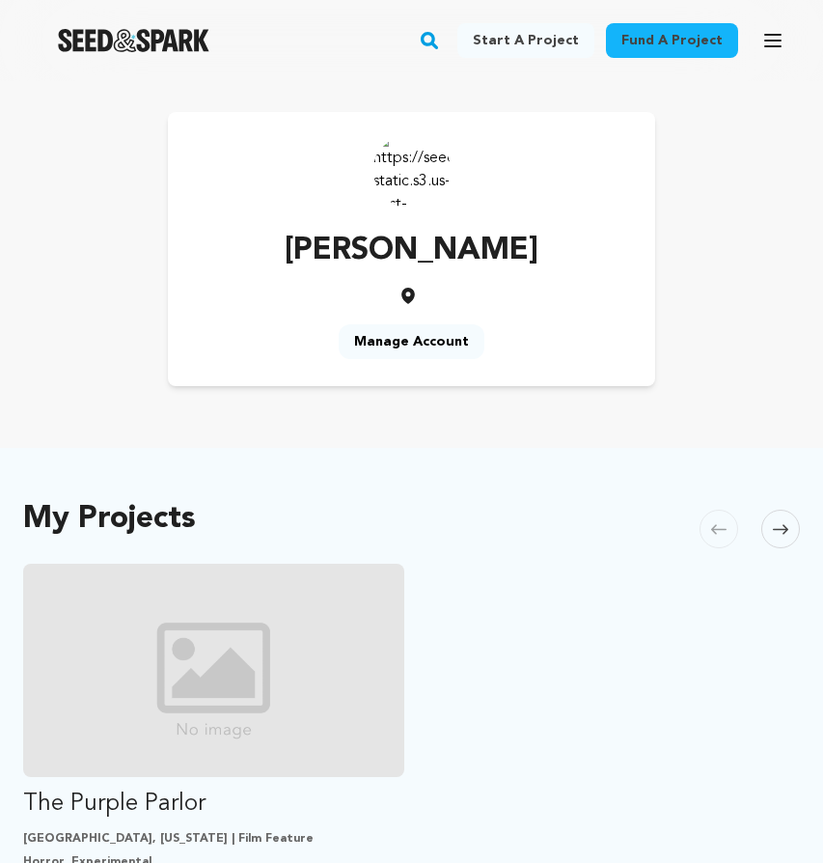
click at [411, 344] on link "Manage Account" at bounding box center [412, 341] width 146 height 35
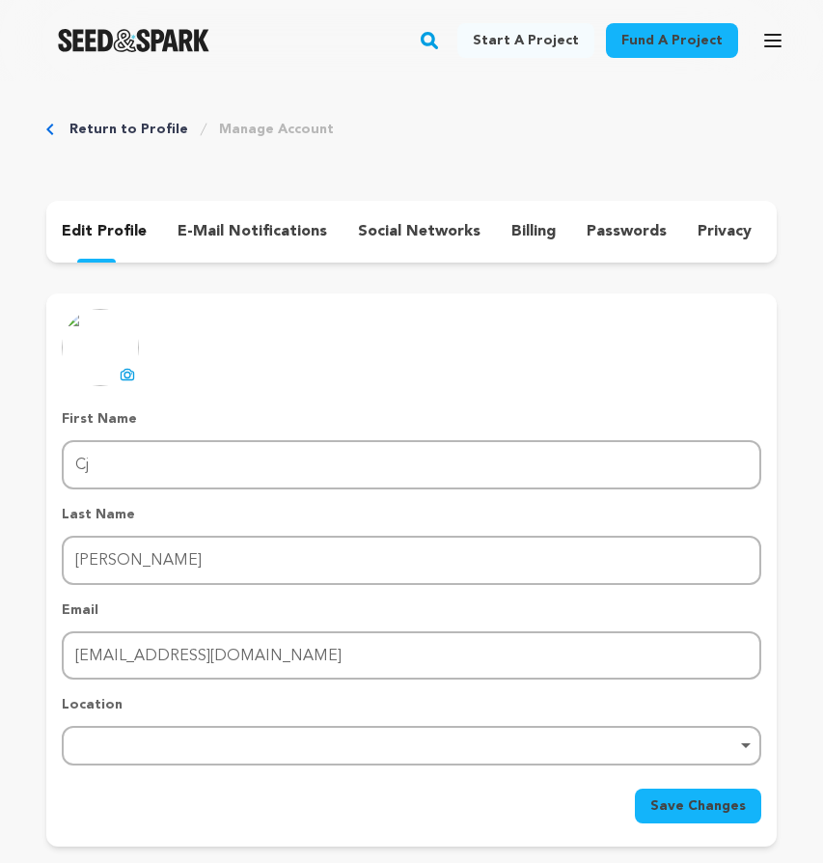
click at [126, 359] on img at bounding box center [100, 347] width 77 height 77
click at [126, 368] on icon at bounding box center [127, 374] width 15 height 15
click at [240, 128] on link "Manage Account" at bounding box center [276, 129] width 115 height 19
click at [498, 148] on div "Return to Profile Manage Account edit profile e-mail notifications social netwo…" at bounding box center [411, 487] width 823 height 812
click at [271, 249] on div "edit profile e-mail notifications social networks billing passwords privacy ple…" at bounding box center [411, 232] width 731 height 62
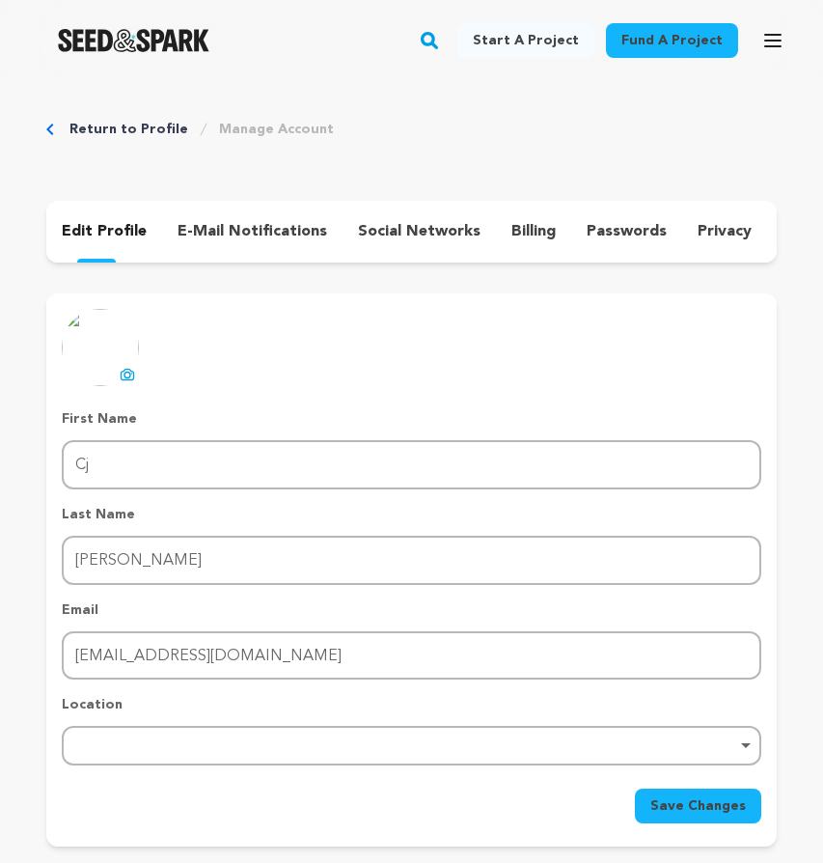
click at [271, 241] on p "e-mail notifications" at bounding box center [253, 231] width 150 height 23
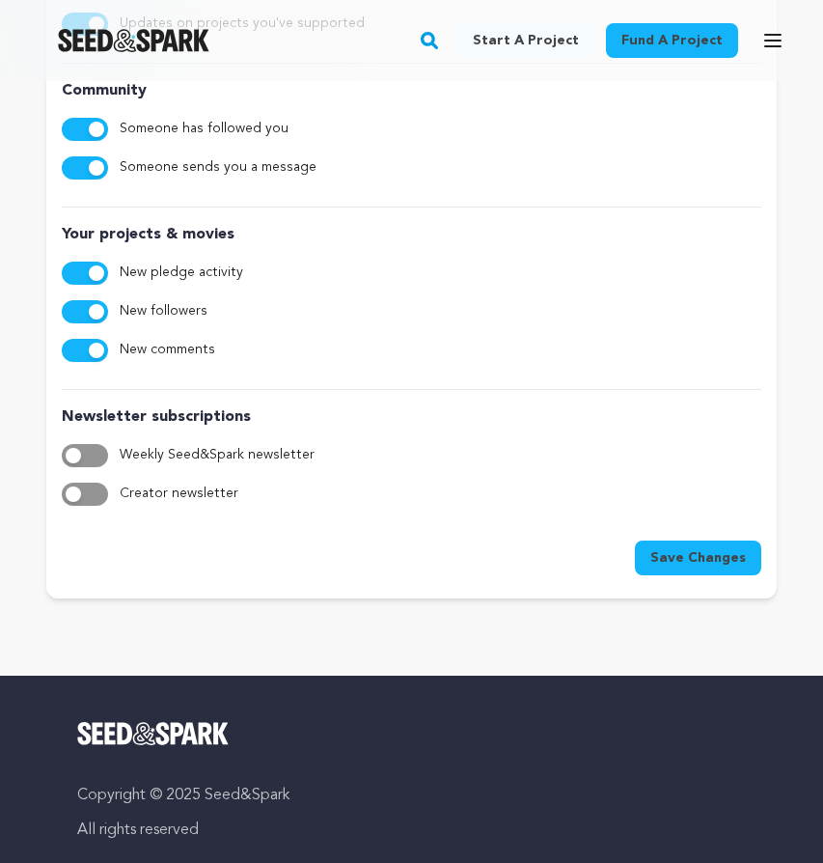
scroll to position [388, 0]
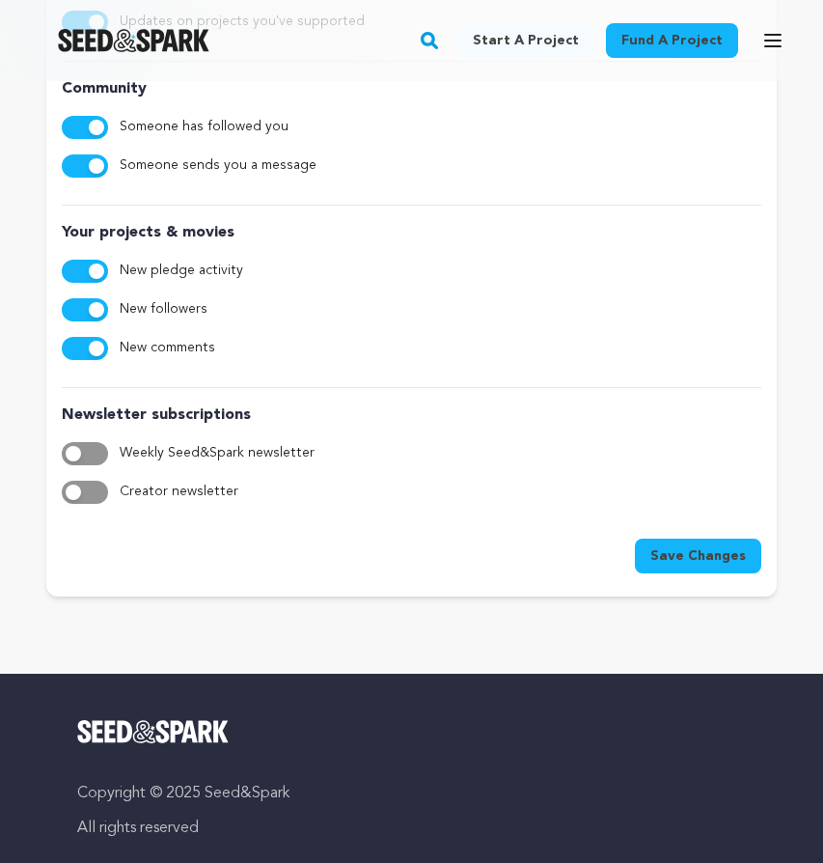
click at [692, 549] on span "Save Changes" at bounding box center [699, 555] width 96 height 19
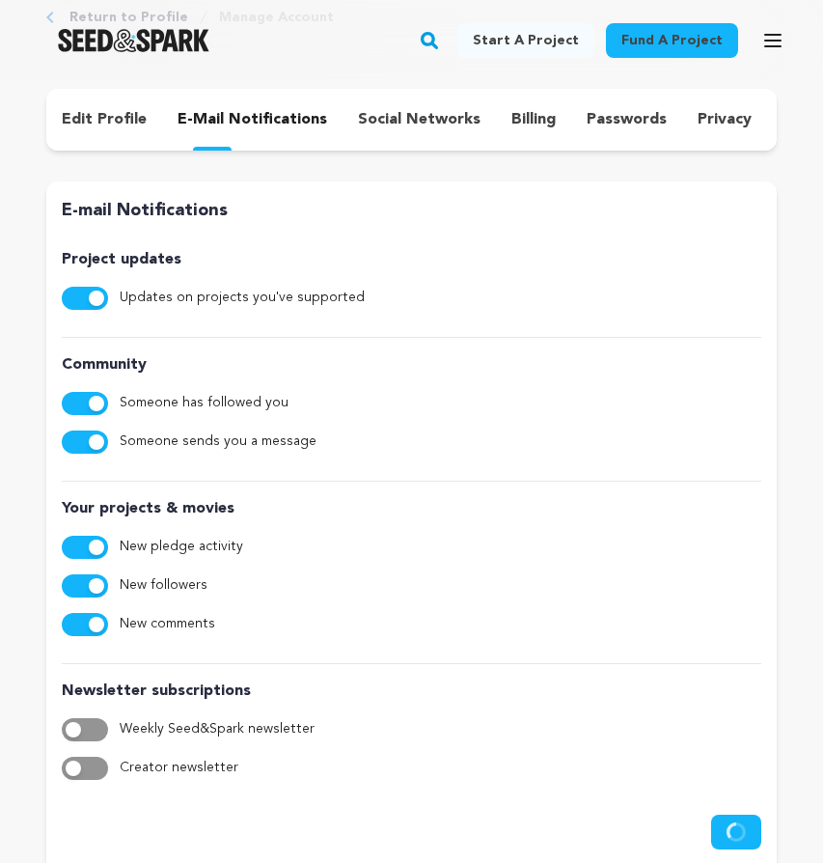
scroll to position [0, 0]
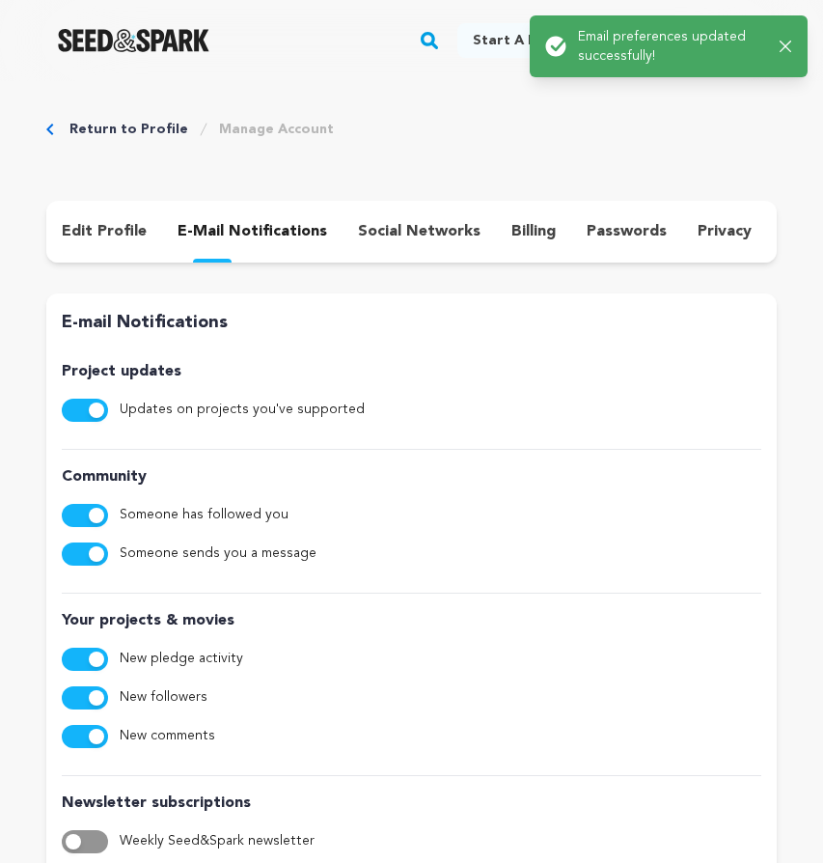
click at [375, 236] on p "social networks" at bounding box center [419, 231] width 123 height 23
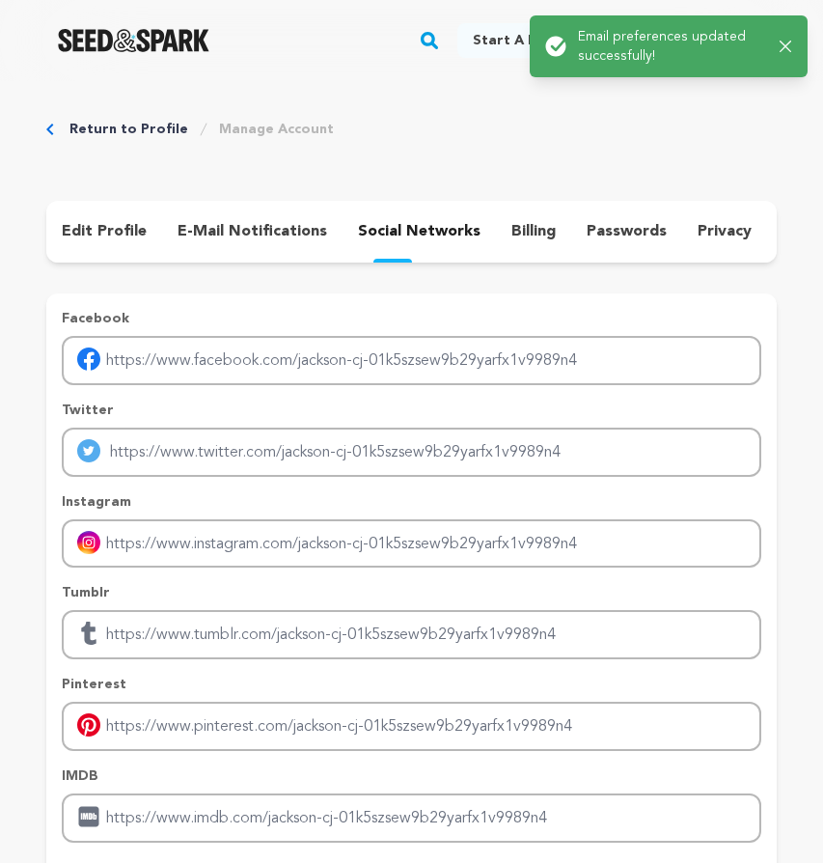
click at [523, 223] on p "billing" at bounding box center [534, 231] width 44 height 23
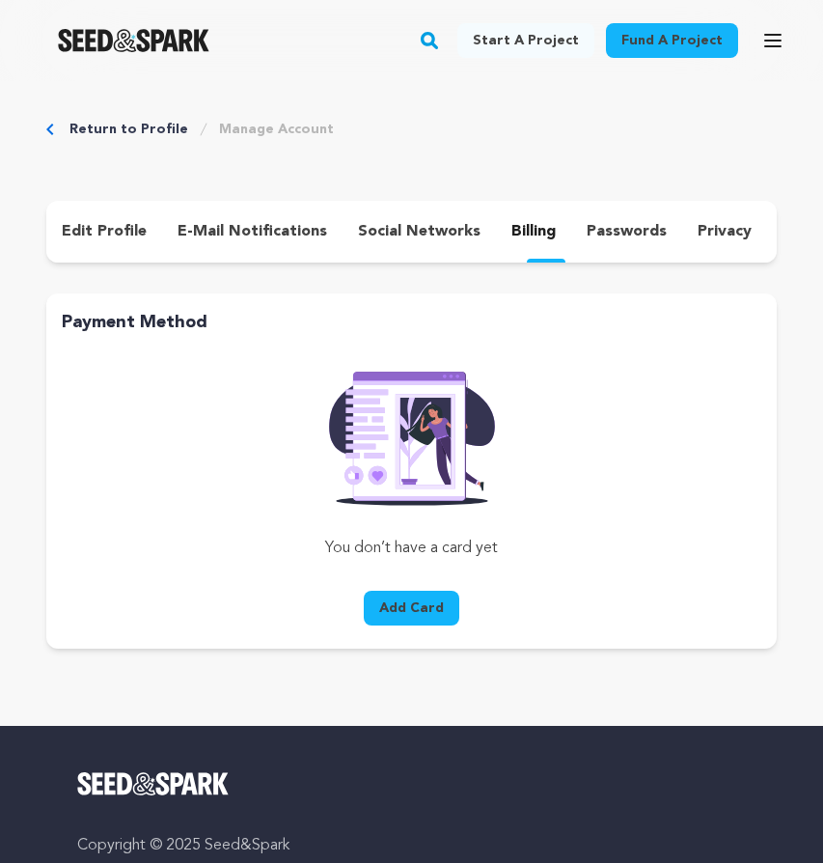
click at [600, 234] on p "passwords" at bounding box center [627, 231] width 80 height 23
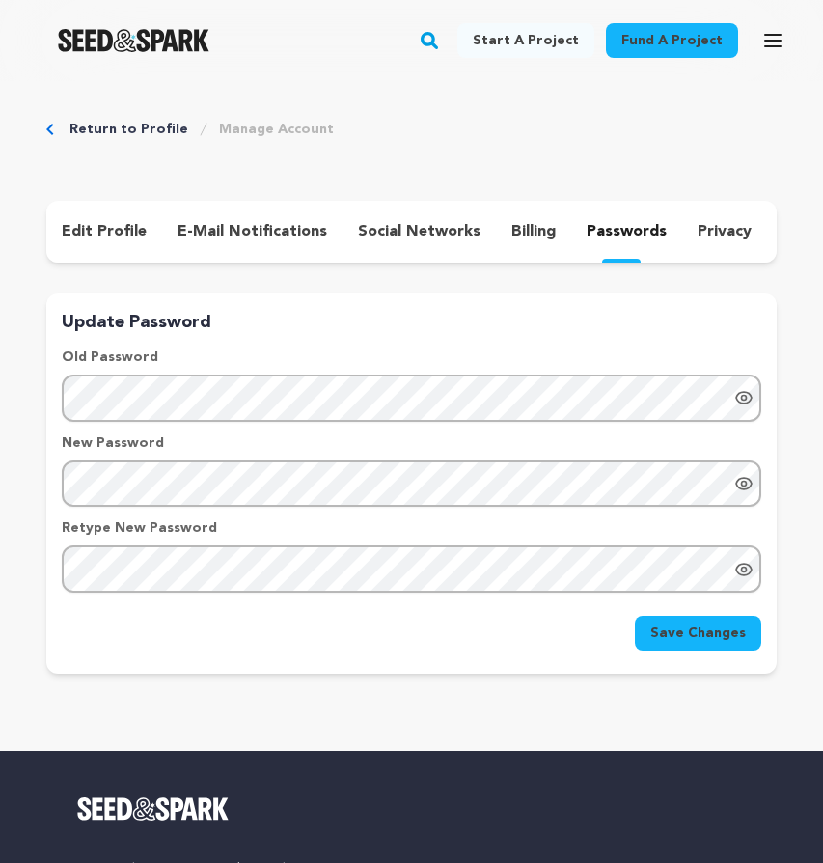
click at [300, 650] on div "Save Changes" at bounding box center [412, 633] width 700 height 35
click at [682, 630] on span "Save Changes" at bounding box center [699, 633] width 96 height 19
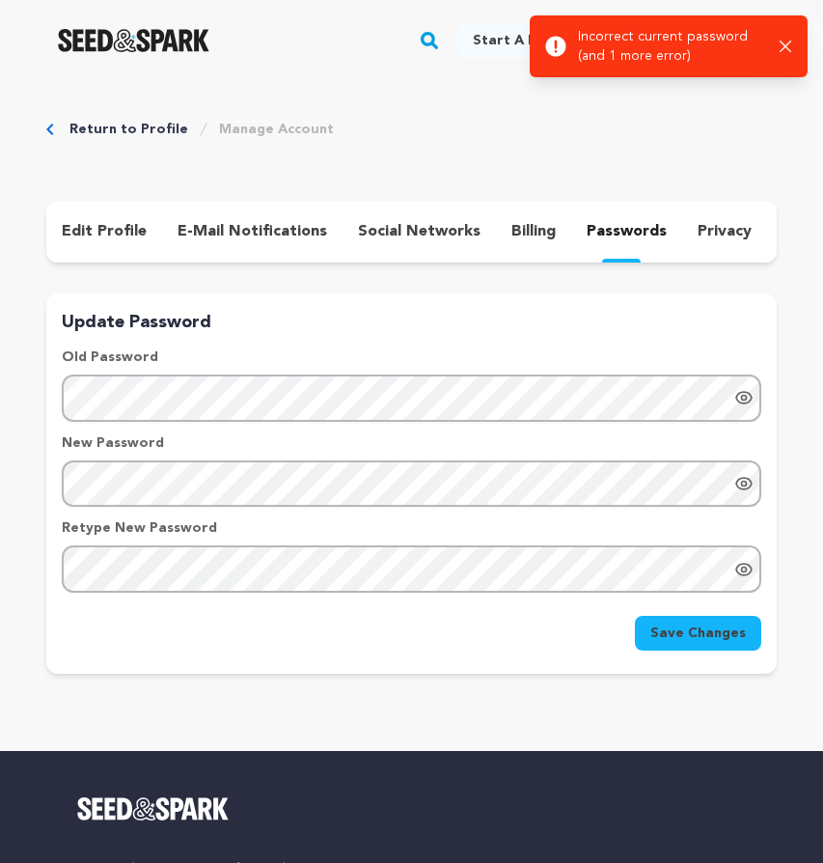
click at [740, 570] on icon "Show password as plain text. Warning: this will display your password on the sc…" at bounding box center [744, 569] width 19 height 19
click at [750, 486] on icon "Show password as plain text. Warning: this will display your password on the sc…" at bounding box center [743, 484] width 15 height 12
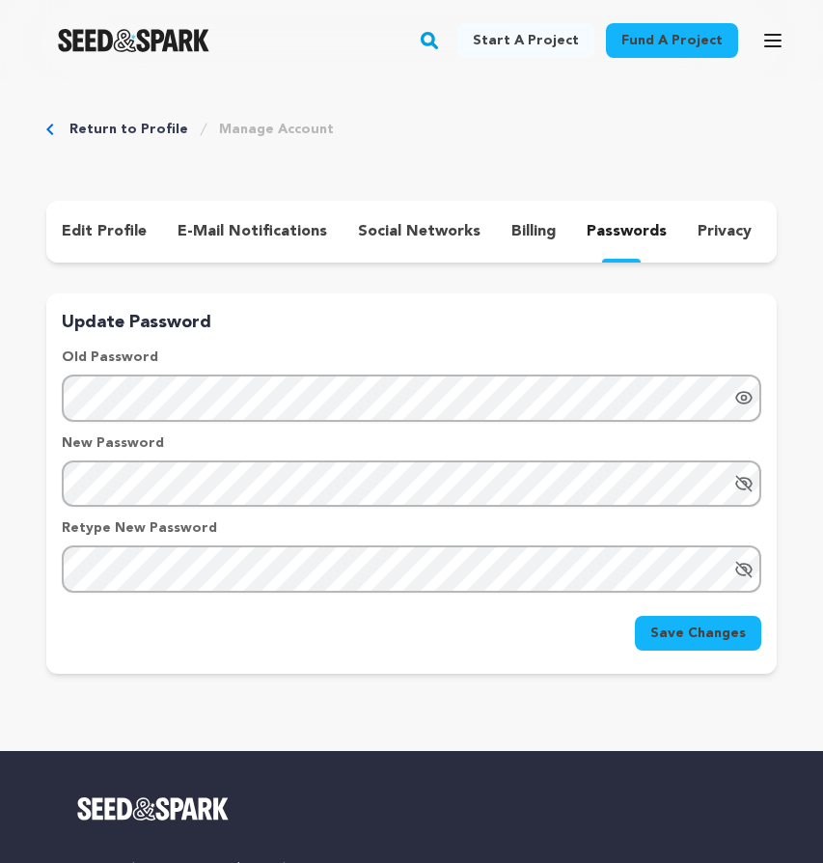
click at [750, 404] on icon "Show password as plain text. Warning: this will display your password on the sc…" at bounding box center [744, 397] width 19 height 19
click at [728, 649] on button "Save Changes" at bounding box center [698, 633] width 126 height 35
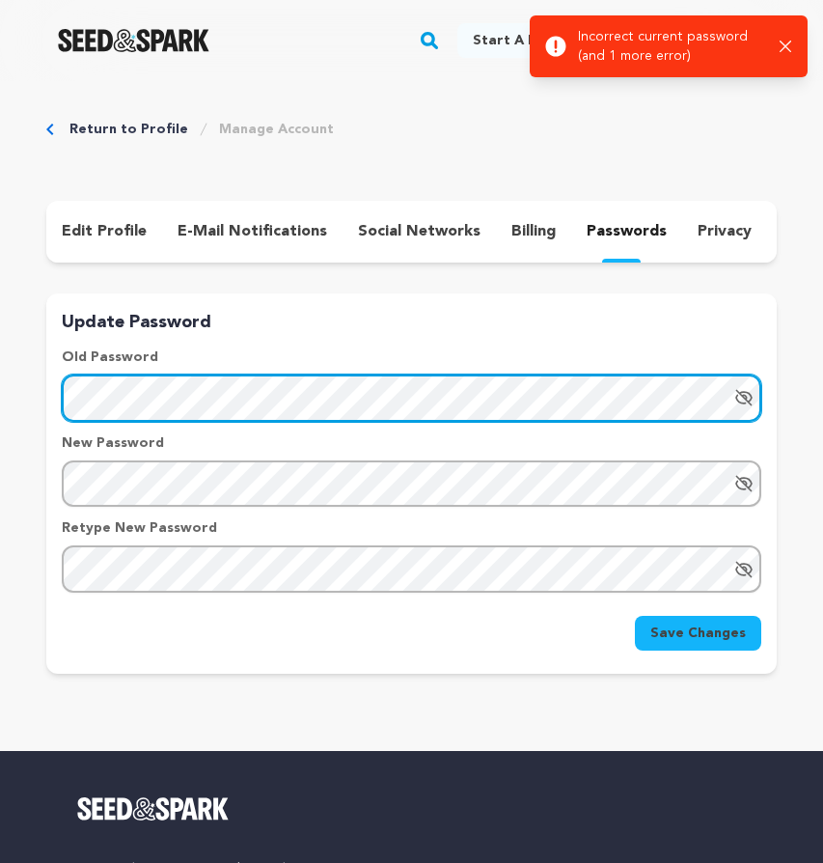
click at [0, 402] on html "Success: Info: Warning: Error: Incorrect current password (and 1 more error) Cl…" at bounding box center [411, 760] width 823 height 1521
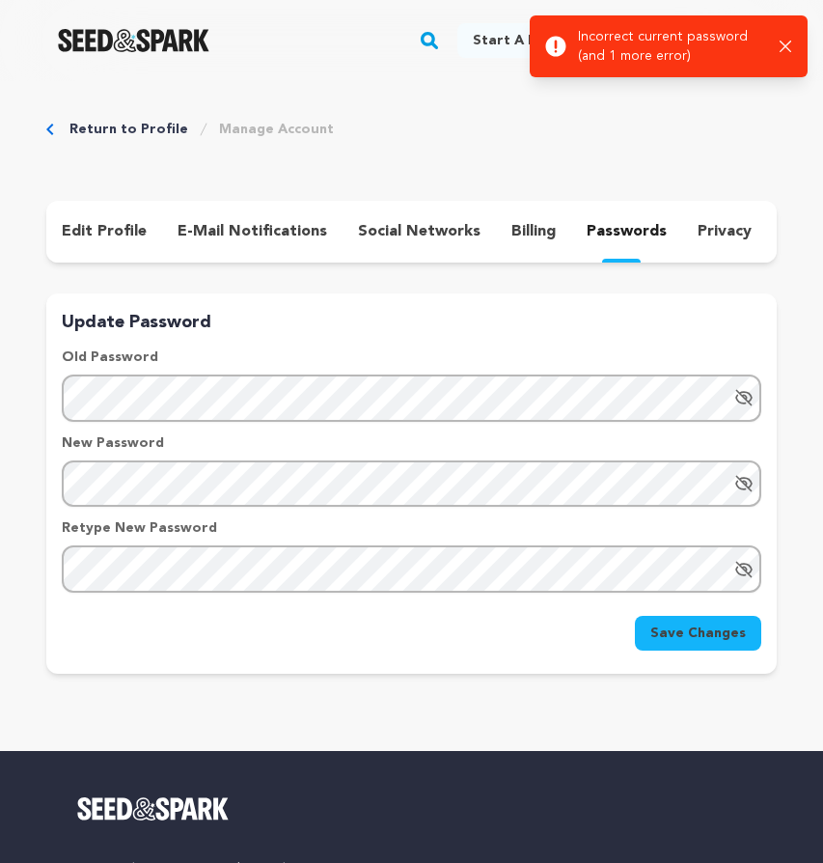
click at [714, 635] on span "Save Changes" at bounding box center [699, 633] width 96 height 19
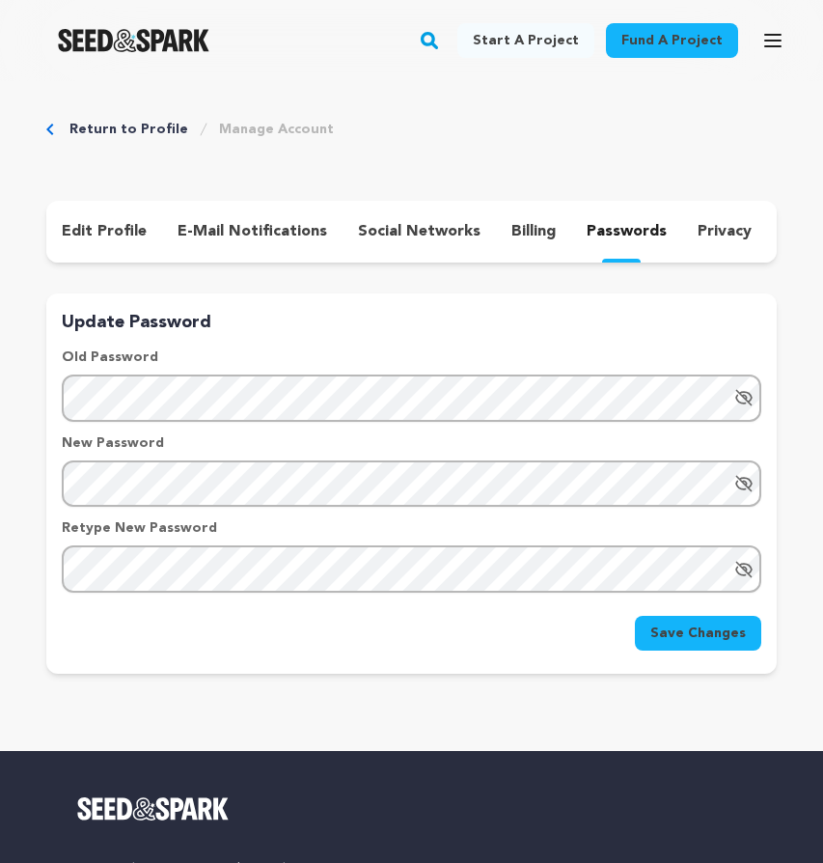
click at [548, 682] on div "Return to Profile Manage Account edit profile e-mail notifications social netwo…" at bounding box center [411, 400] width 823 height 639
click at [115, 121] on link "Return to Profile" at bounding box center [128, 129] width 119 height 19
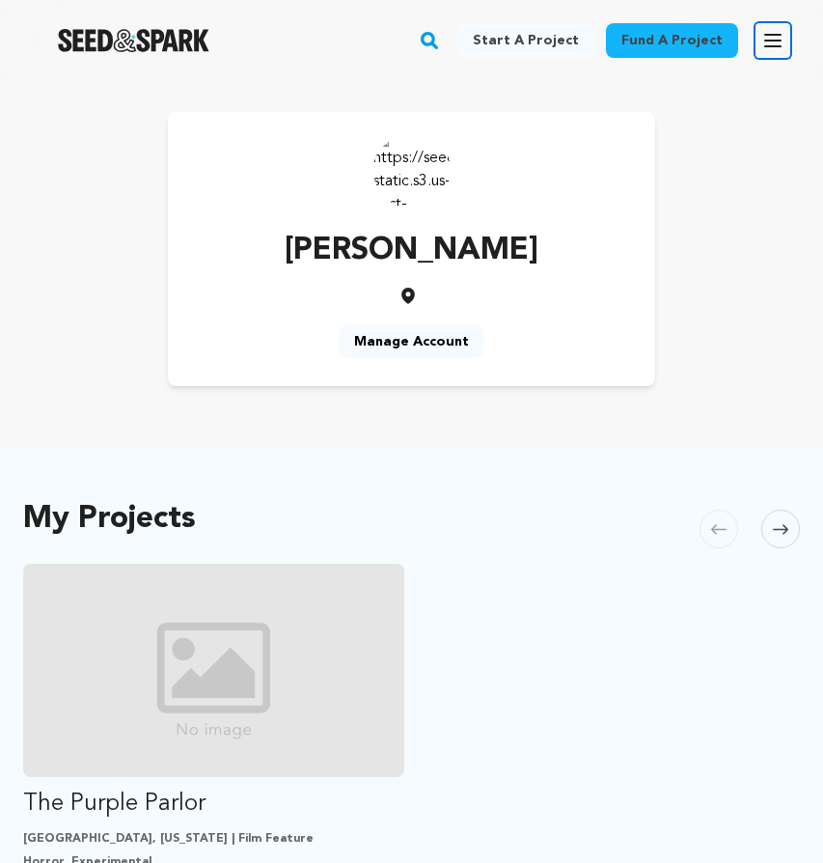
click at [774, 37] on icon "button" at bounding box center [773, 40] width 23 height 23
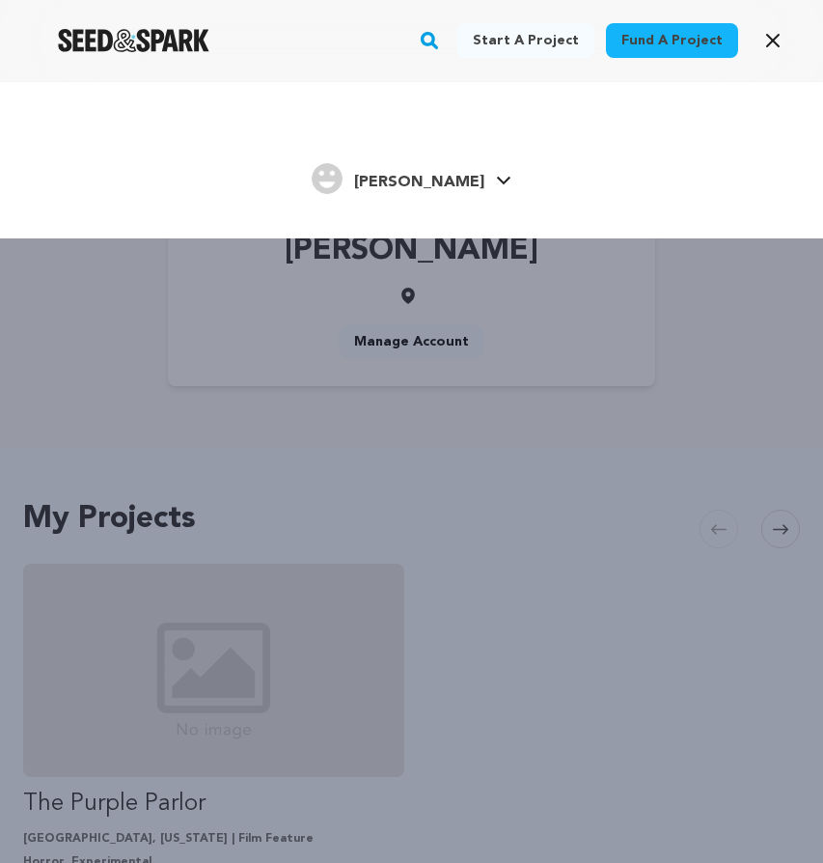
click at [496, 179] on icon at bounding box center [503, 181] width 15 height 10
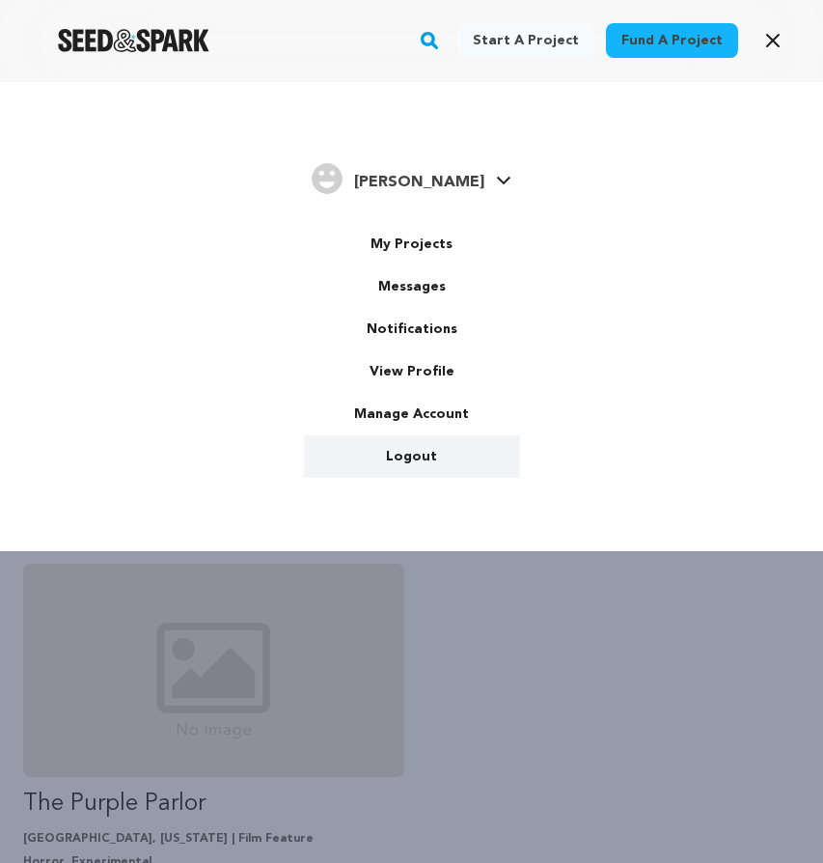
click at [416, 460] on link "Logout" at bounding box center [412, 456] width 216 height 42
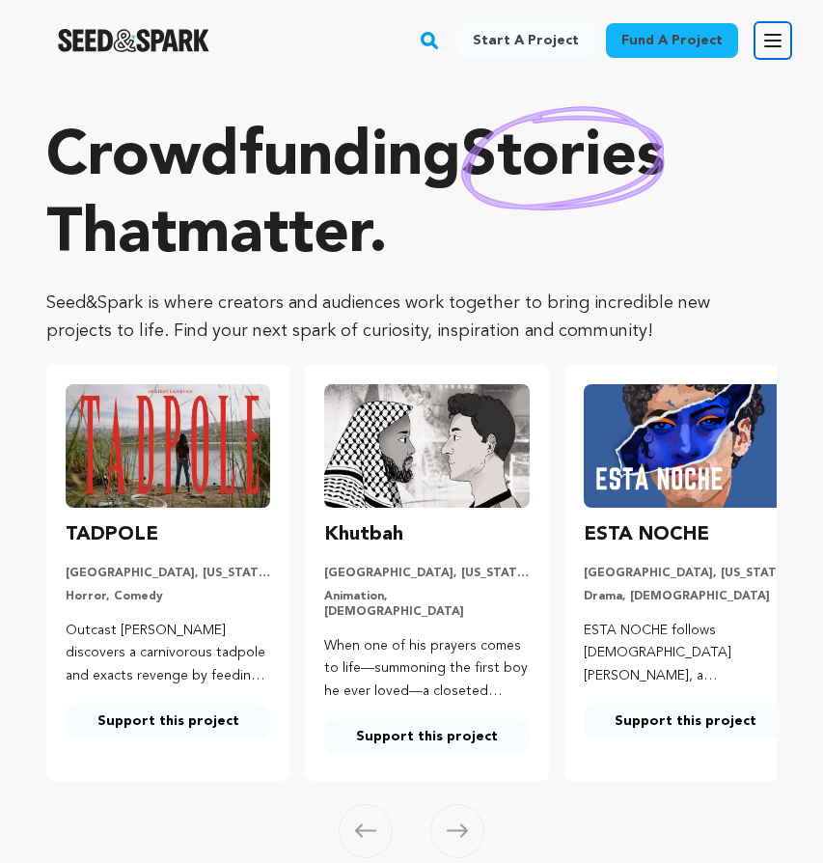
click at [763, 49] on icon "button" at bounding box center [773, 40] width 23 height 23
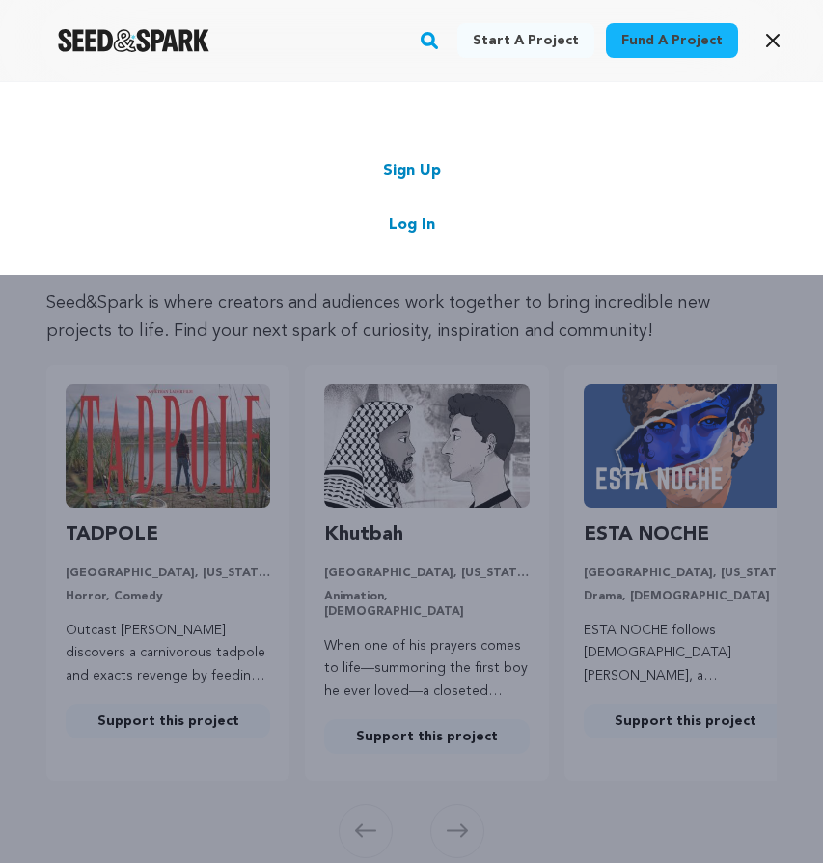
click at [393, 225] on link "Log In" at bounding box center [412, 224] width 46 height 23
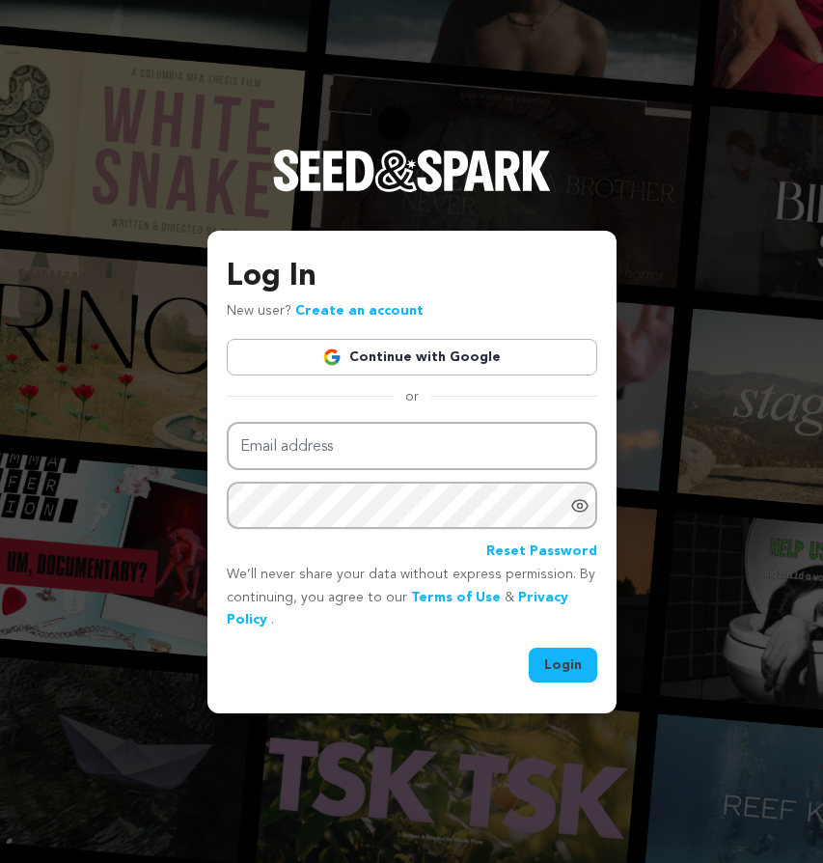
click at [402, 361] on link "Continue with Google" at bounding box center [412, 357] width 371 height 37
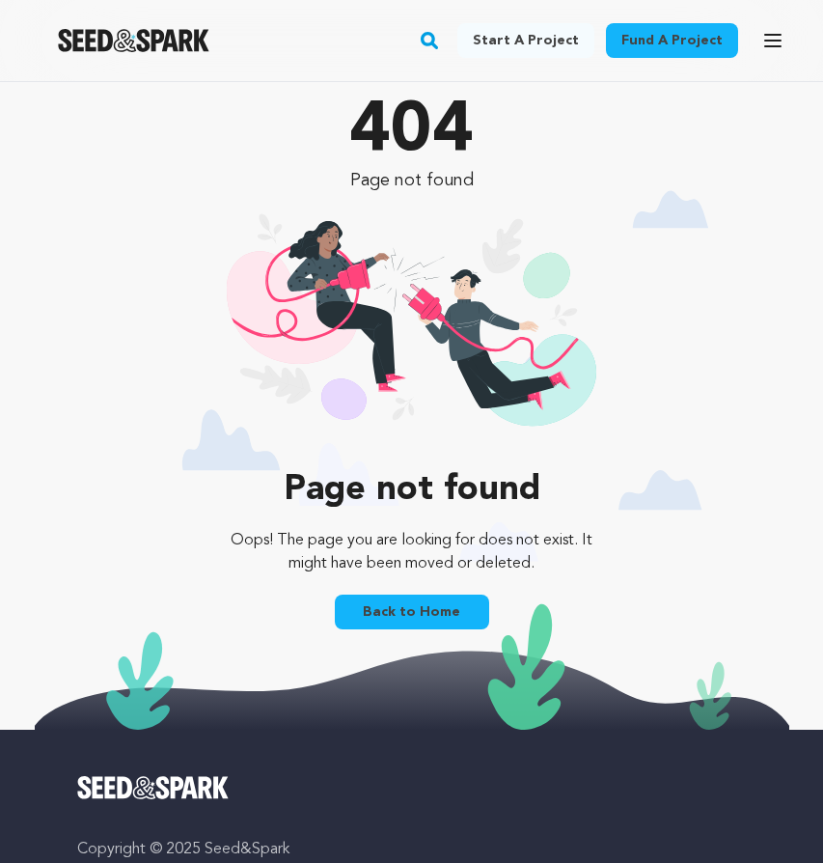
scroll to position [1, 0]
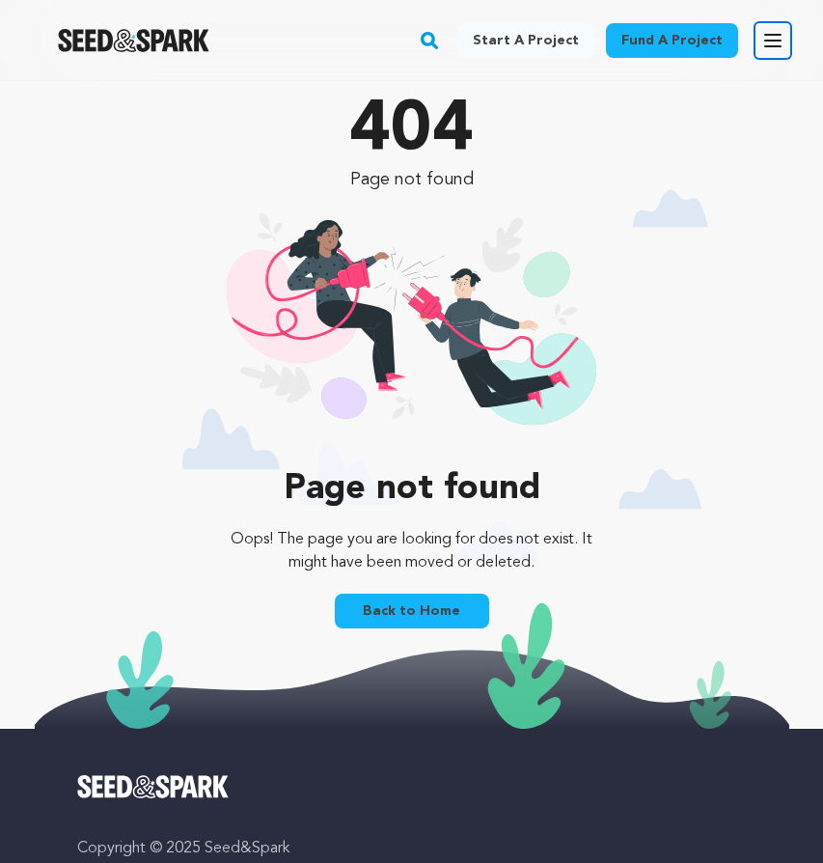
click at [767, 37] on icon "button" at bounding box center [773, 40] width 23 height 23
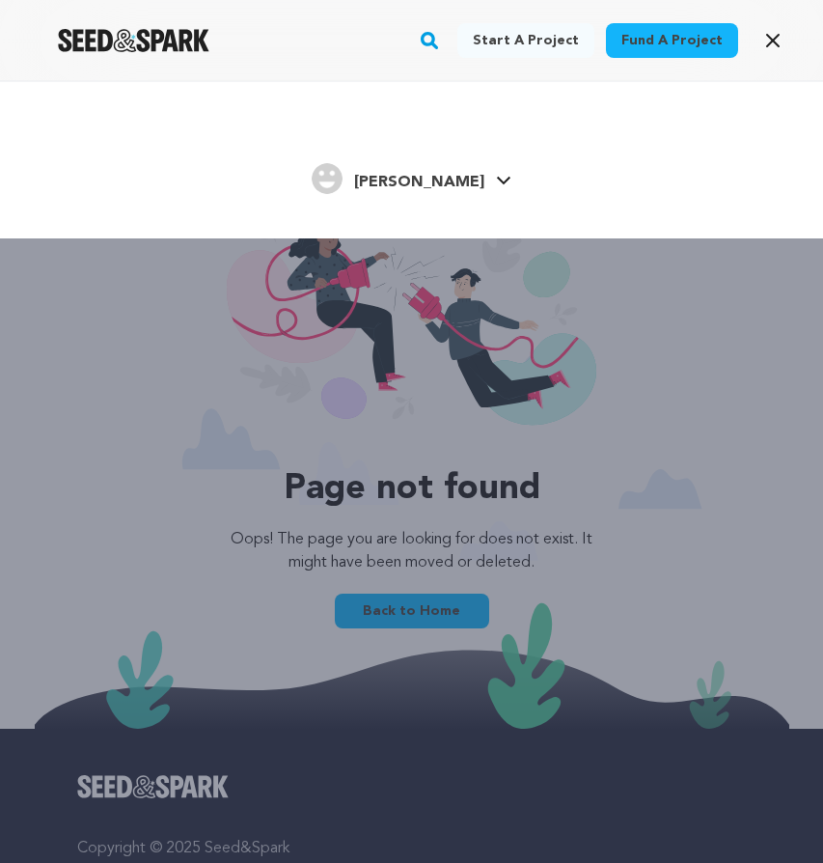
click at [442, 186] on link "[PERSON_NAME] [PERSON_NAME]" at bounding box center [412, 176] width 200 height 35
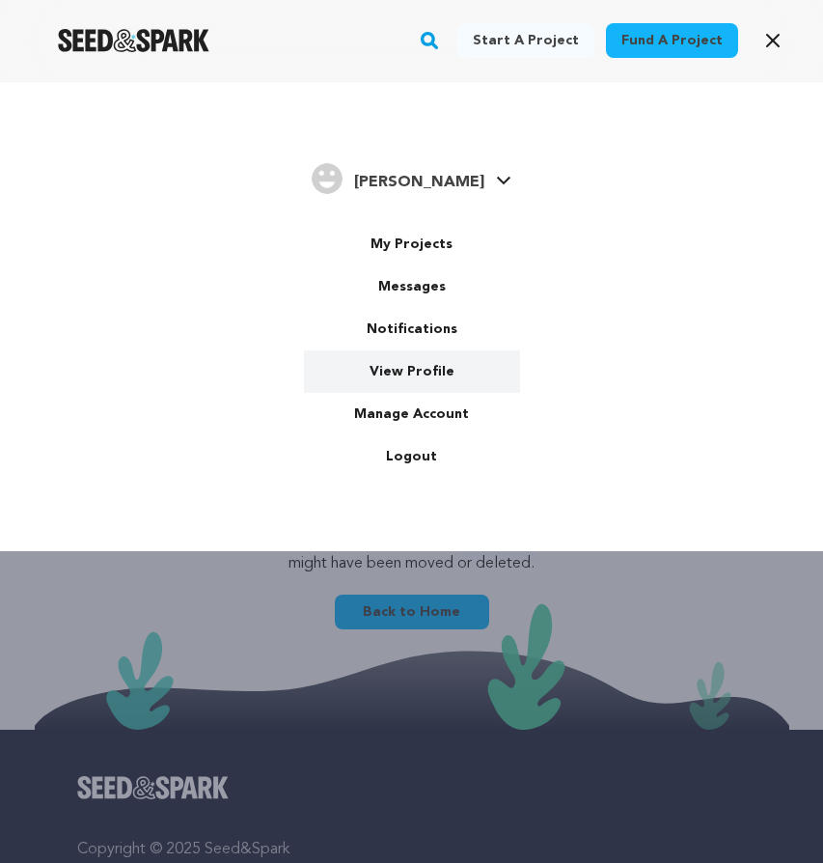
click at [432, 364] on link "View Profile" at bounding box center [412, 371] width 216 height 42
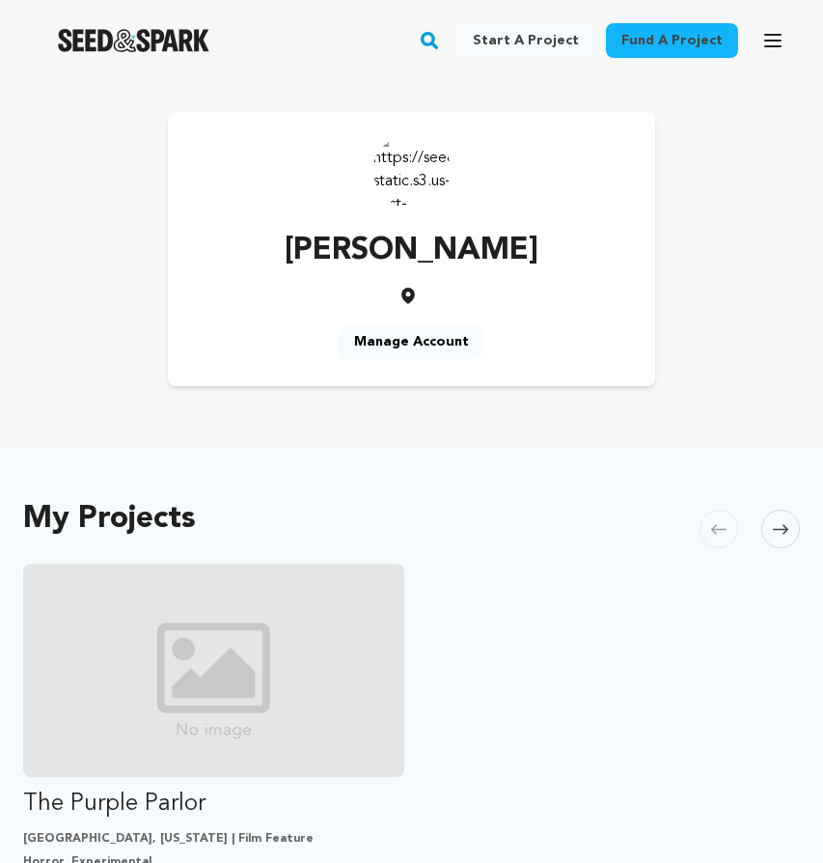
click at [424, 188] on img at bounding box center [412, 169] width 77 height 77
click at [405, 326] on link "Manage Account" at bounding box center [412, 341] width 146 height 35
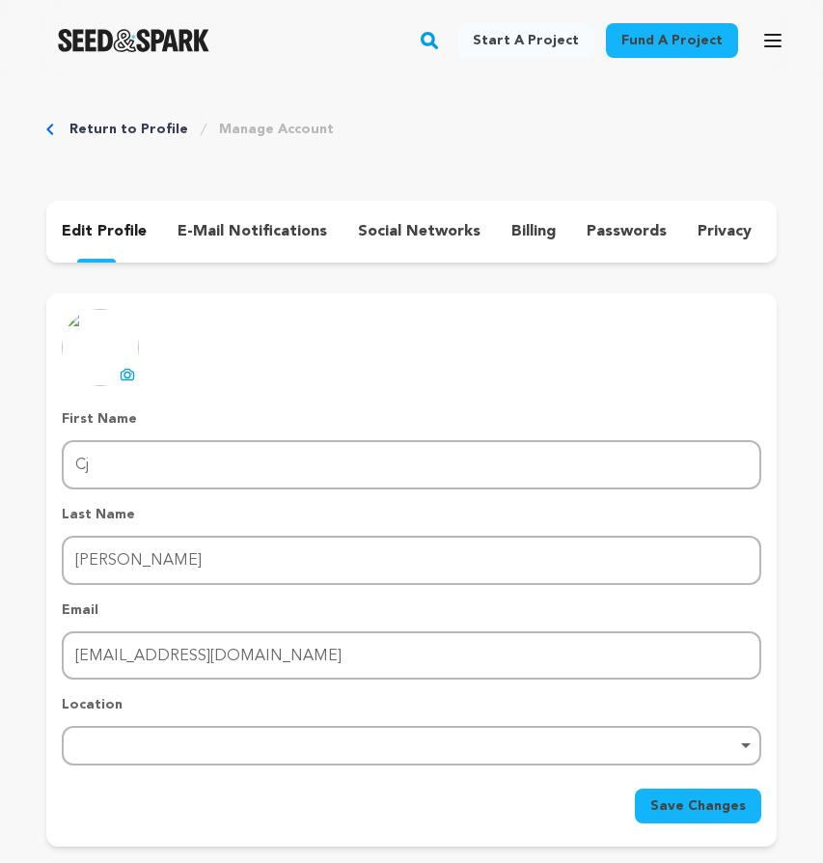
click at [122, 369] on icon at bounding box center [127, 374] width 15 height 15
click at [97, 355] on img at bounding box center [100, 347] width 77 height 77
click at [126, 373] on icon at bounding box center [127, 374] width 15 height 15
click at [120, 369] on icon at bounding box center [127, 374] width 15 height 15
click at [570, 382] on div "uploading spinner upload profile image First Name First Name Cj Last Name Last …" at bounding box center [412, 566] width 700 height 514
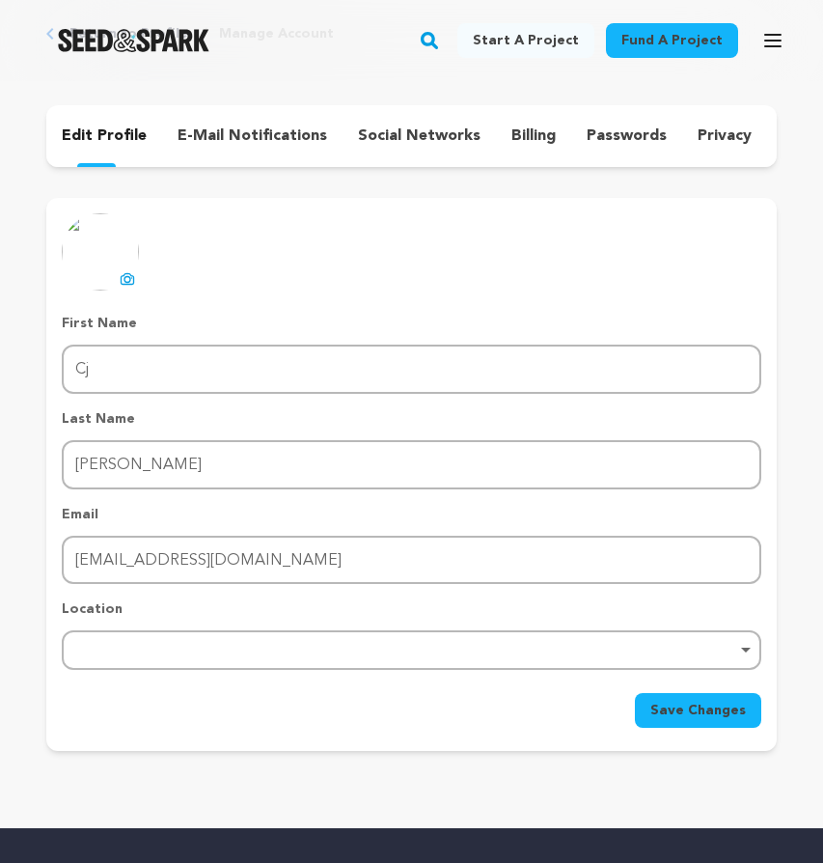
scroll to position [117, 0]
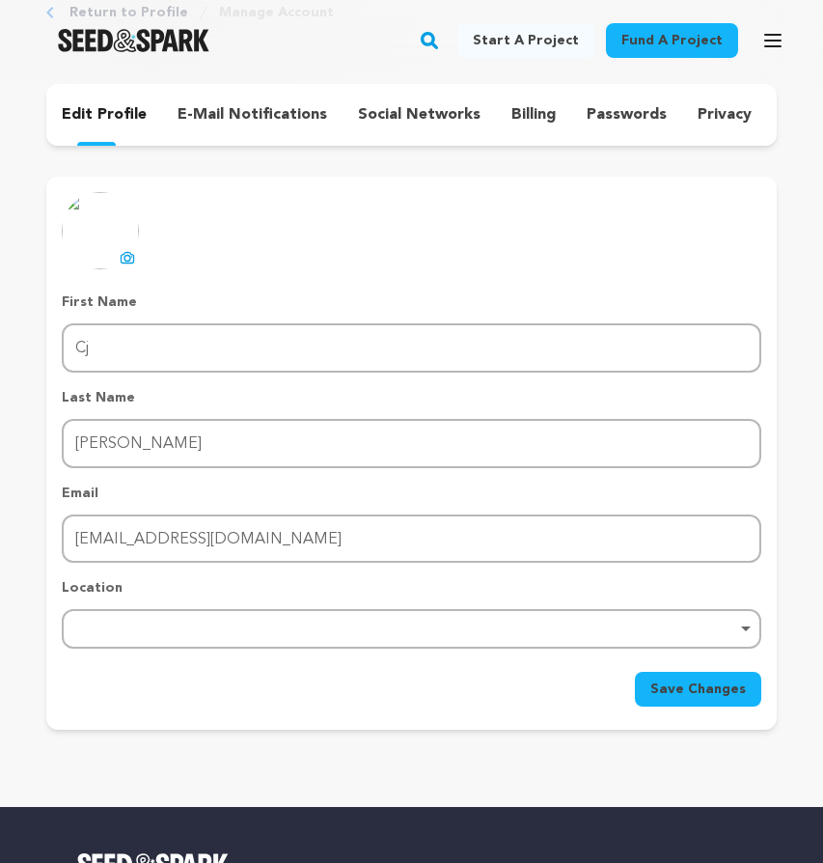
click at [707, 702] on button "Save Changes" at bounding box center [698, 689] width 126 height 35
click at [479, 237] on div "uploading spinner upload profile image First Name First Name Cj Last Name Last …" at bounding box center [412, 449] width 700 height 514
click at [181, 121] on p "e-mail notifications" at bounding box center [253, 114] width 150 height 23
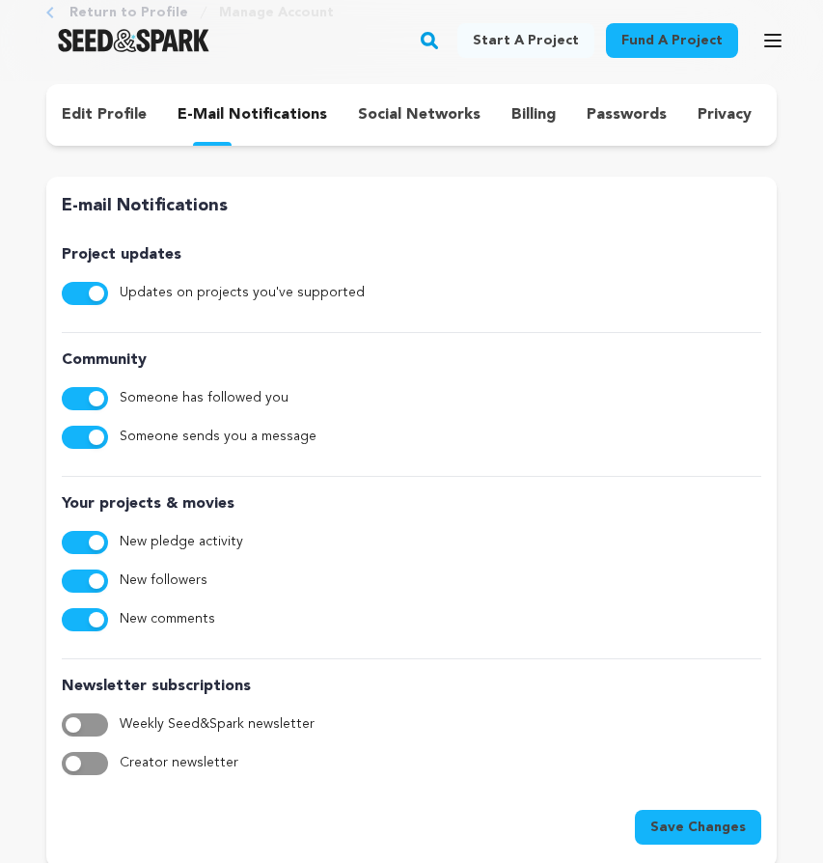
click at [464, 112] on p "social networks" at bounding box center [419, 114] width 123 height 23
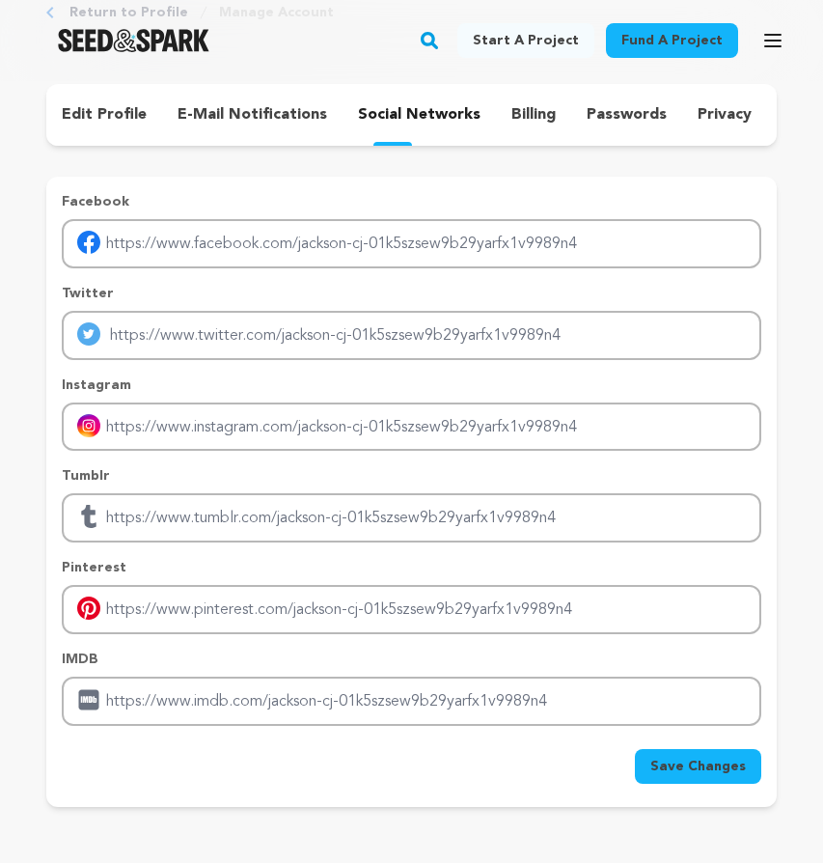
click at [537, 127] on div "billing" at bounding box center [533, 114] width 75 height 31
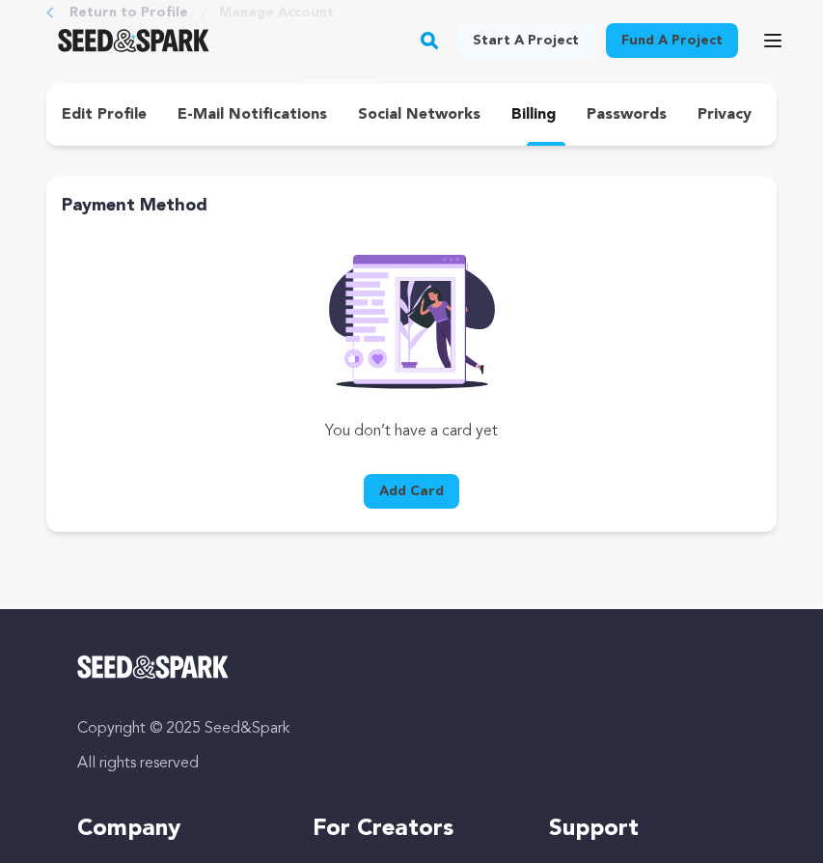
click at [619, 119] on p "passwords" at bounding box center [627, 114] width 80 height 23
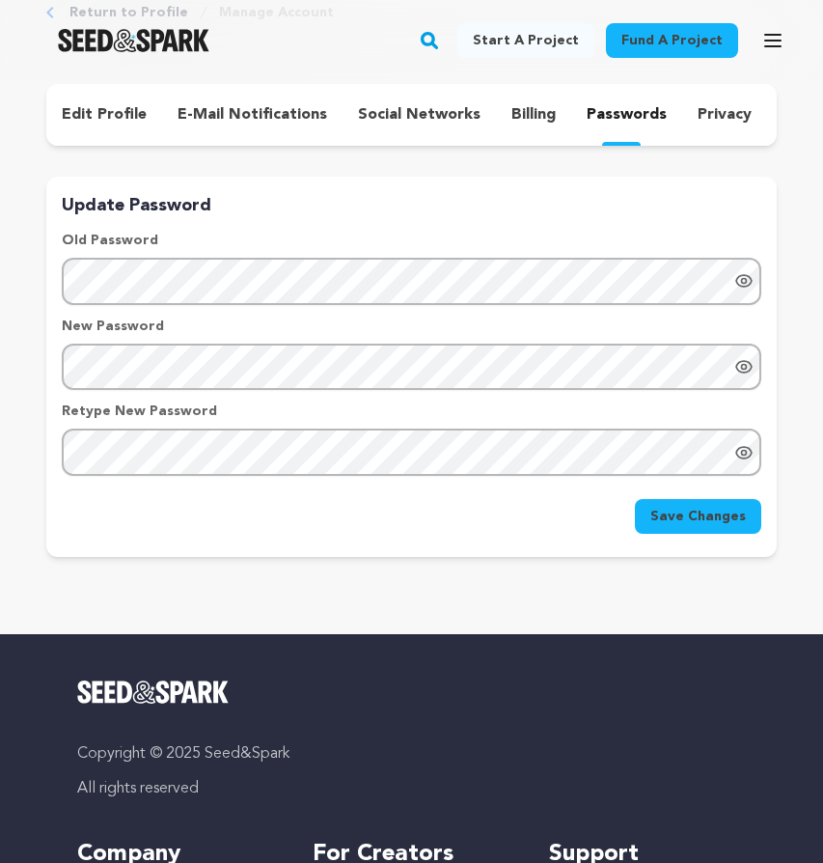
click at [717, 108] on p "privacy" at bounding box center [725, 114] width 54 height 23
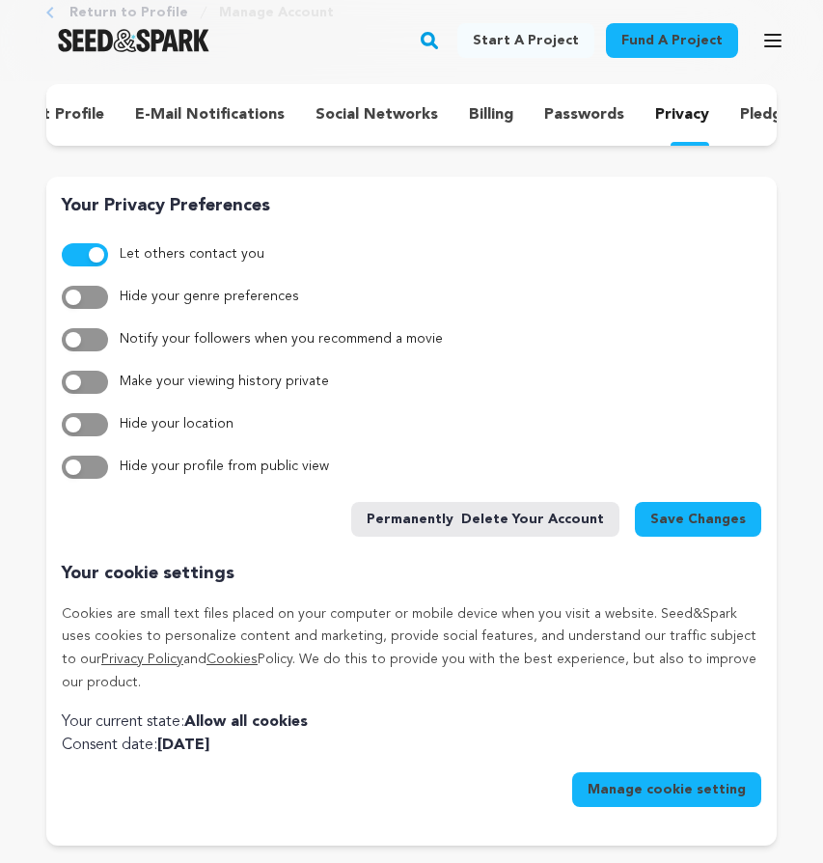
scroll to position [0, 63]
click at [738, 121] on p "pledges" at bounding box center [749, 114] width 58 height 23
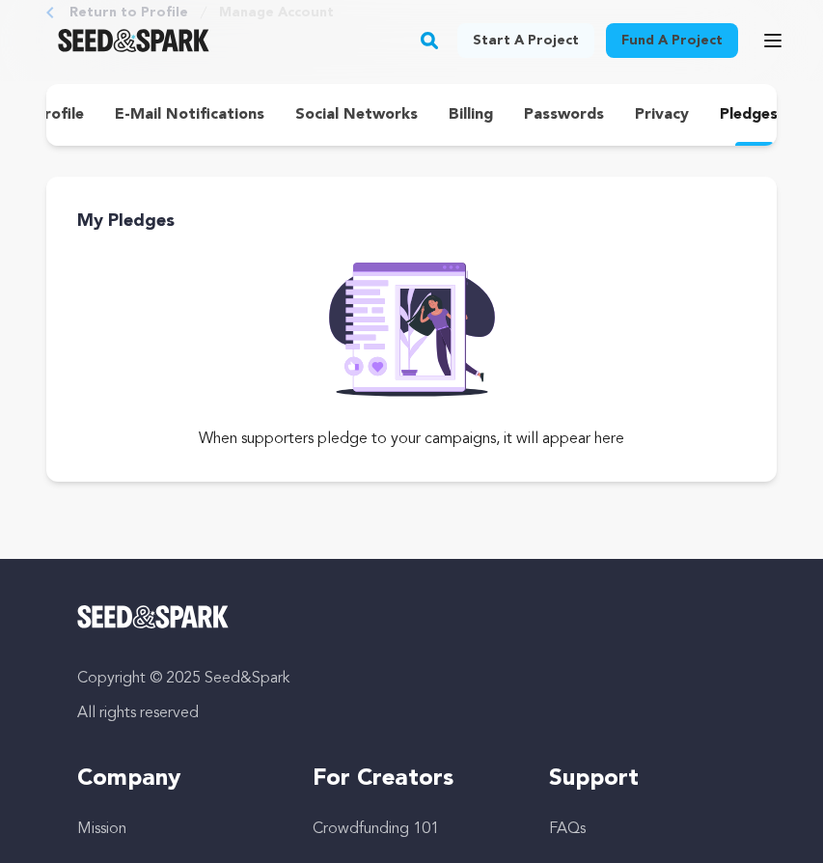
click at [133, 49] on img "Seed&Spark Homepage" at bounding box center [134, 40] width 152 height 23
